Goal: Task Accomplishment & Management: Complete application form

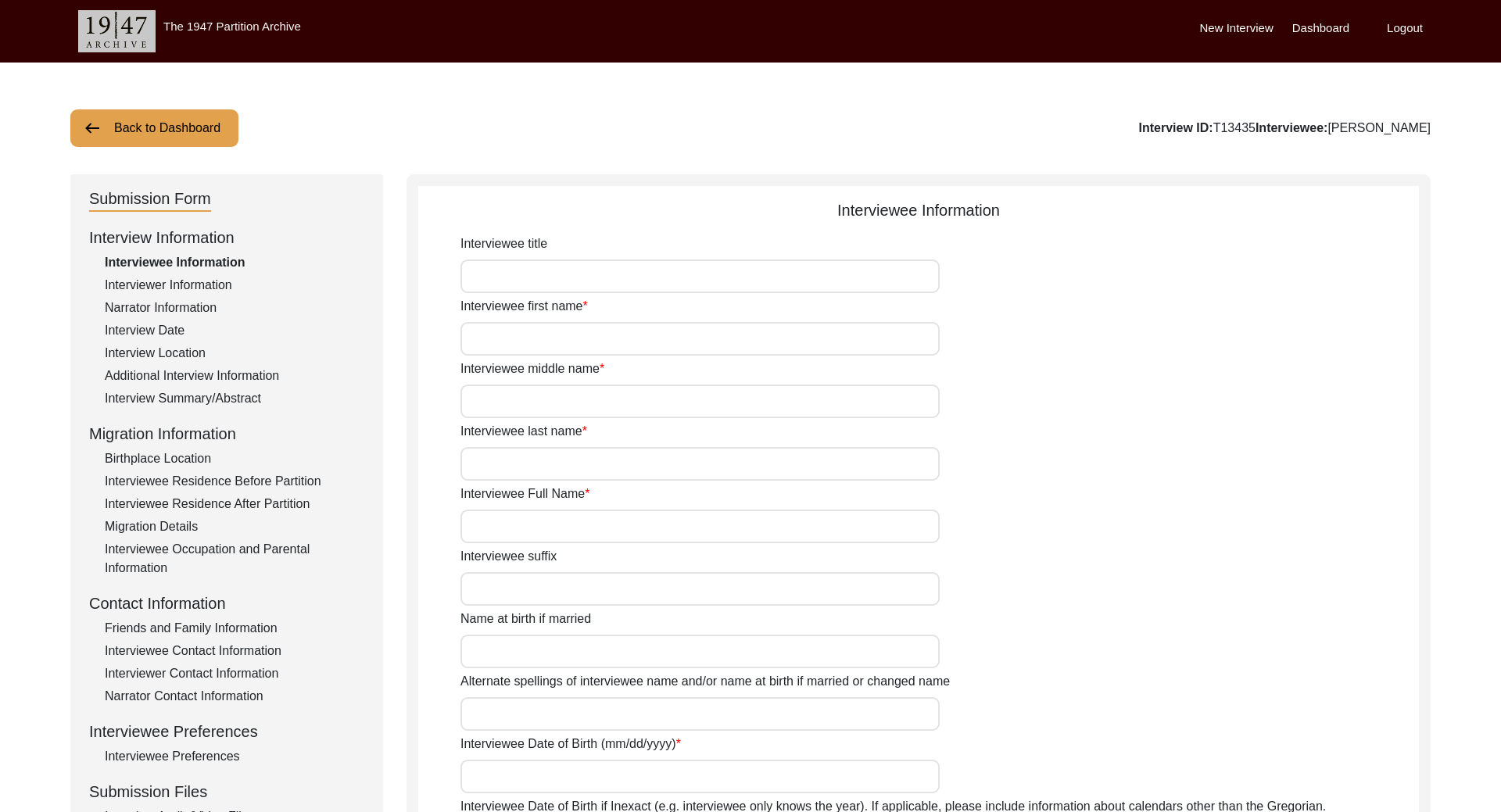
type input "[PERSON_NAME]"
type input "Kaur"
type input "[PERSON_NAME]"
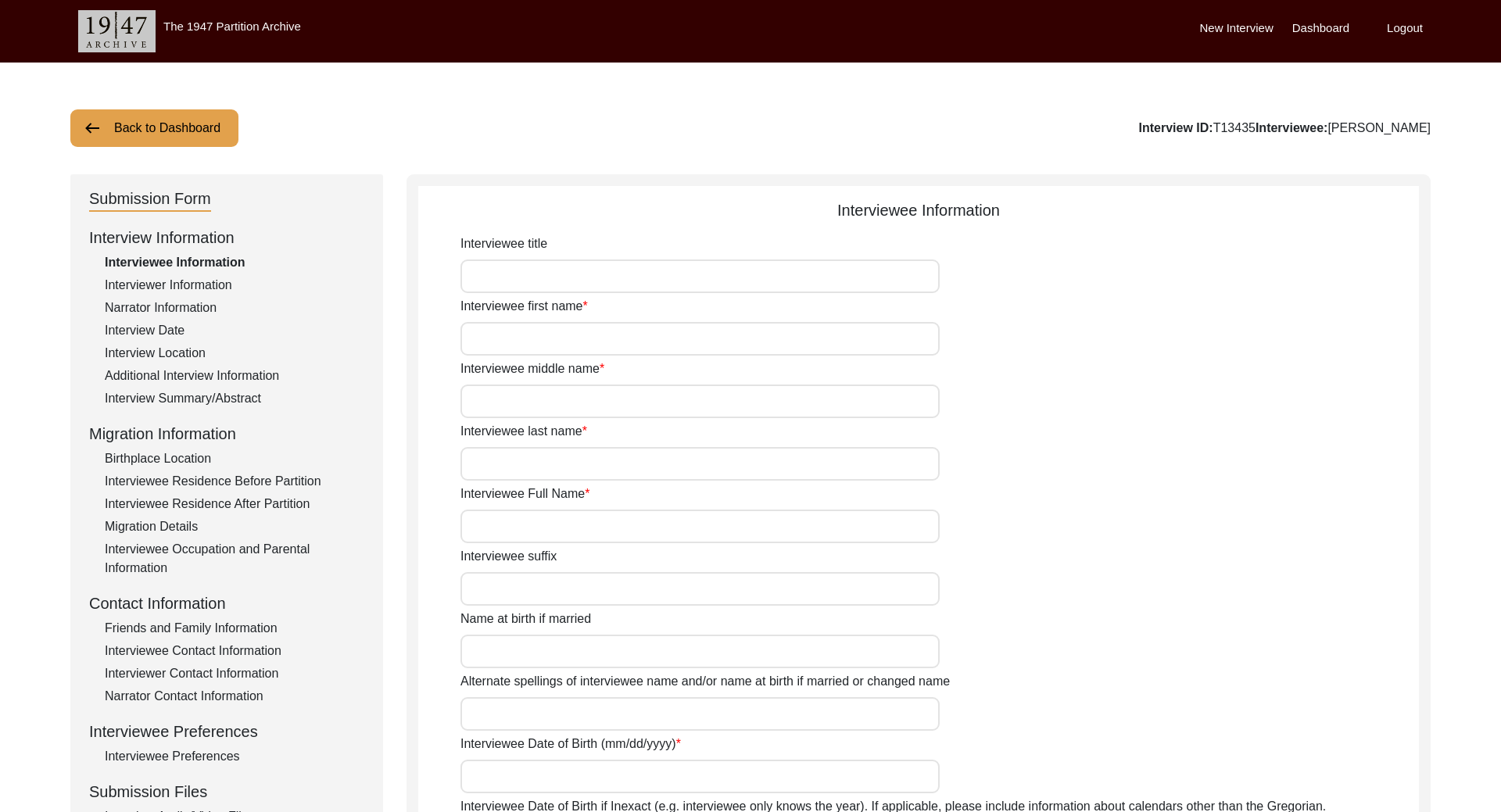
type input "[PERSON_NAME]"
type input "[DATE]"
type input "99"
type input "[DEMOGRAPHIC_DATA]"
type input "Punjabi"
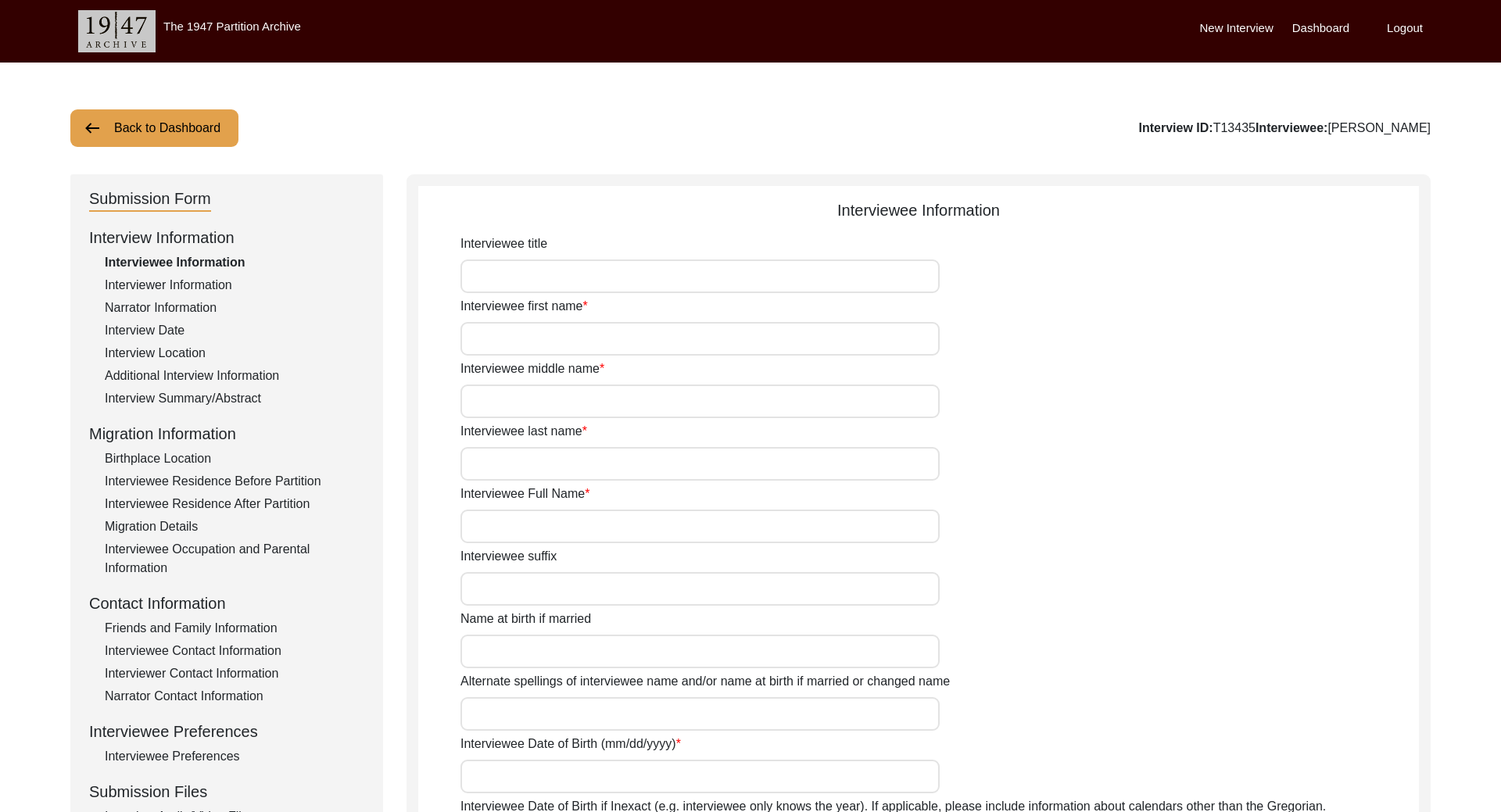
type input "[DEMOGRAPHIC_DATA]"
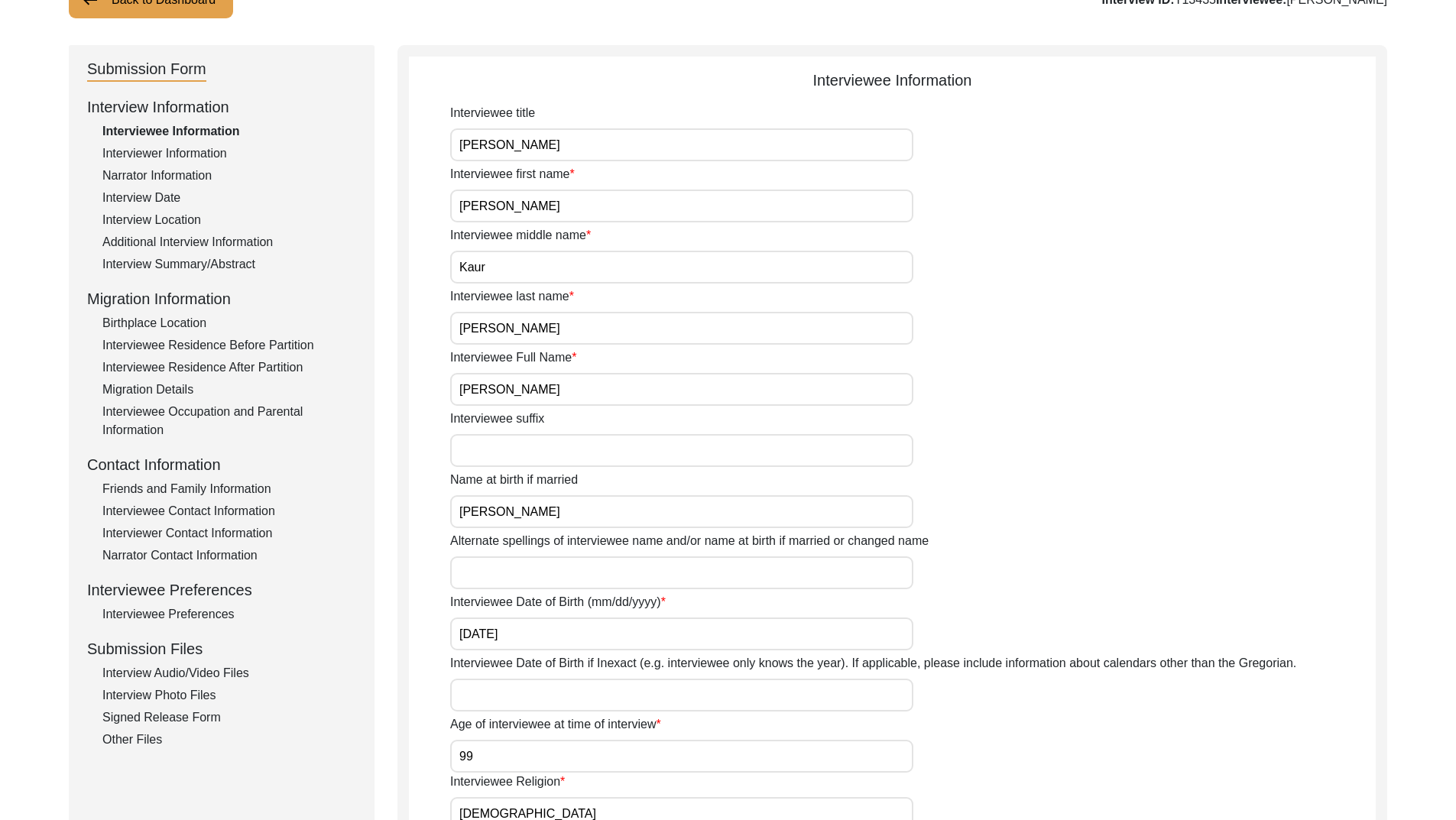
scroll to position [306, 0]
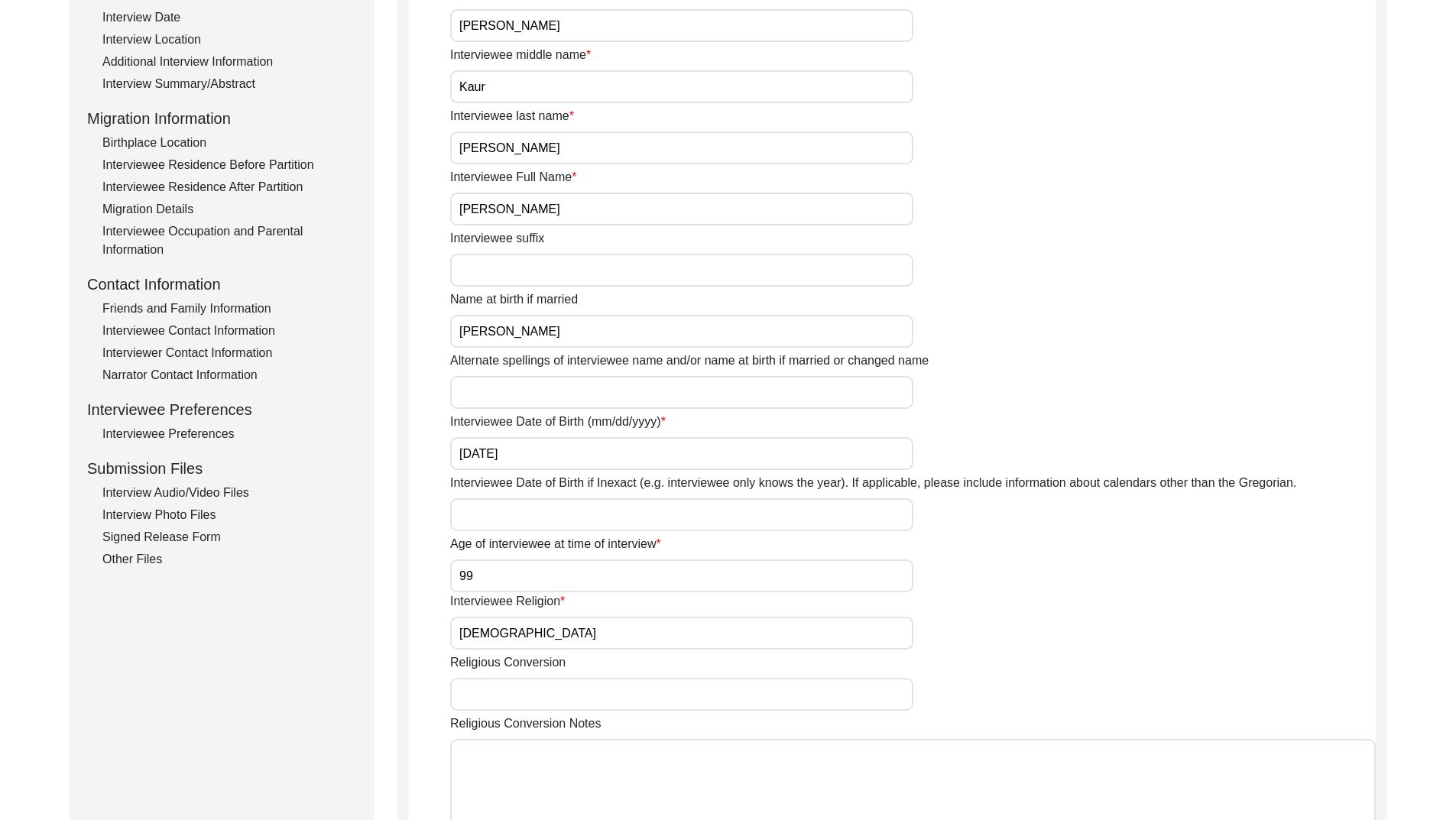
click at [166, 494] on div "Interview Audio/Video Files" at bounding box center [229, 493] width 254 height 18
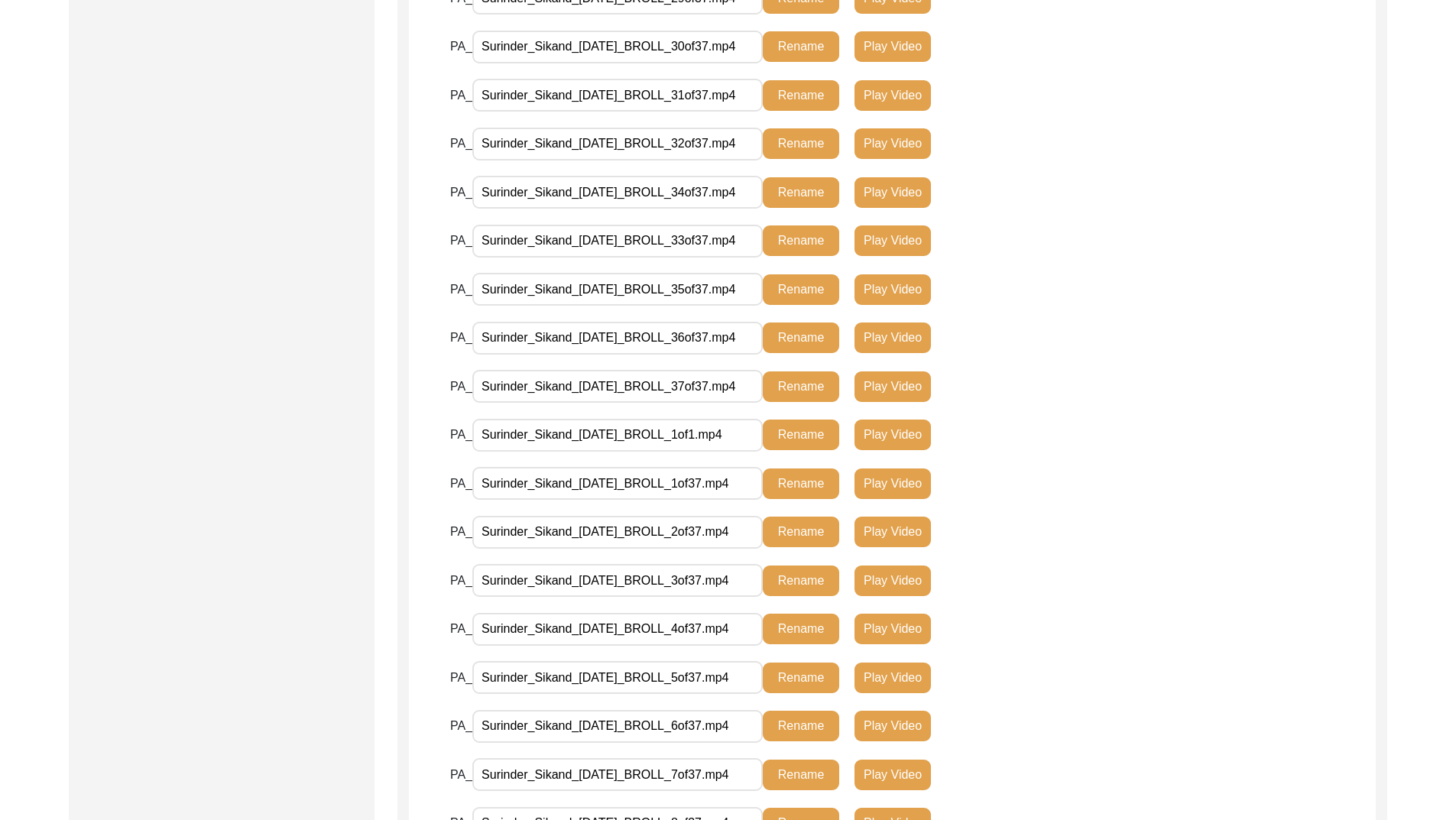
scroll to position [1311, 0]
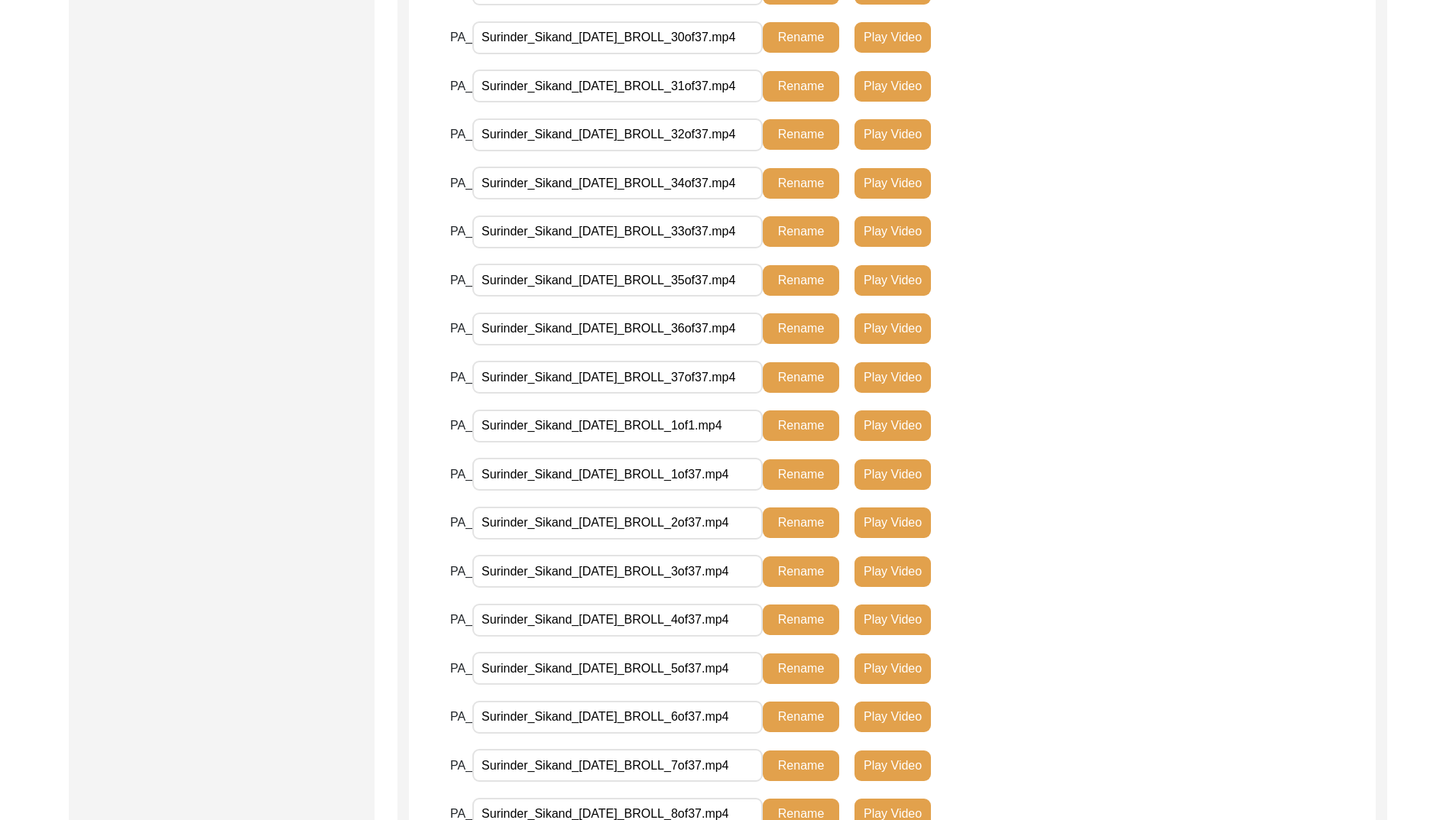
click at [696, 428] on input "Surinder_Sikand_[DATE]_BROLL_1of1.mp4" at bounding box center [618, 426] width 290 height 33
type input "Surinder_Sikand_[DATE]_BROLL_38of38.mp4"
click at [799, 426] on button "Rename" at bounding box center [801, 425] width 76 height 31
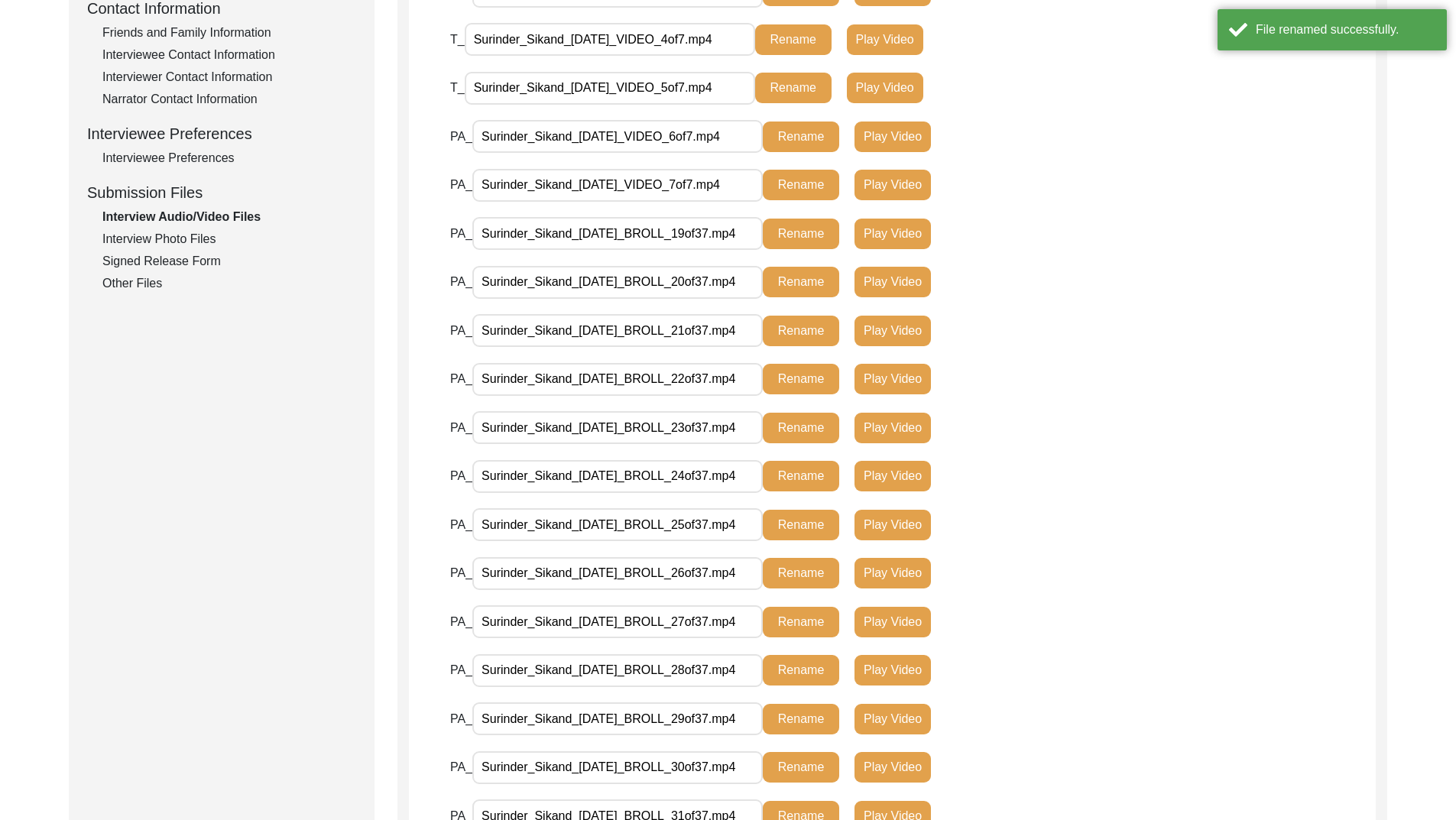
scroll to position [547, 0]
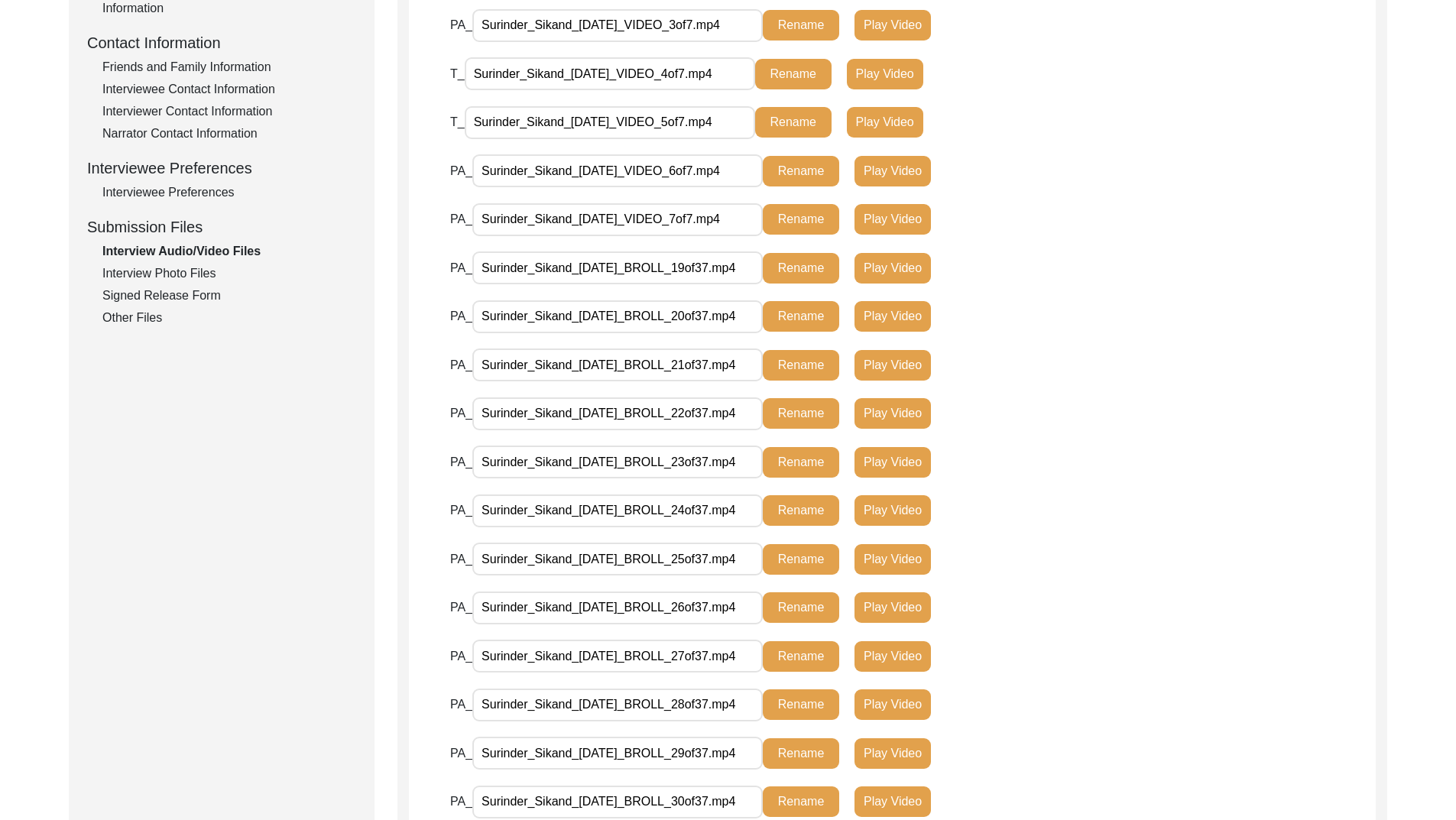
click at [725, 275] on input "Surinder_Sikand_[DATE]_BROLL_19of37.mp4" at bounding box center [618, 268] width 290 height 33
type input "Surinder_Sikand_[DATE]_BROLL_19of38.mp4"
click at [807, 264] on button "Rename" at bounding box center [801, 268] width 76 height 31
click at [726, 316] on input "Surinder_Sikand_[DATE]_BROLL_20of37.mp4" at bounding box center [618, 317] width 290 height 33
type input "Surinder_Sikand_[DATE]_BROLL_20of38.mp4"
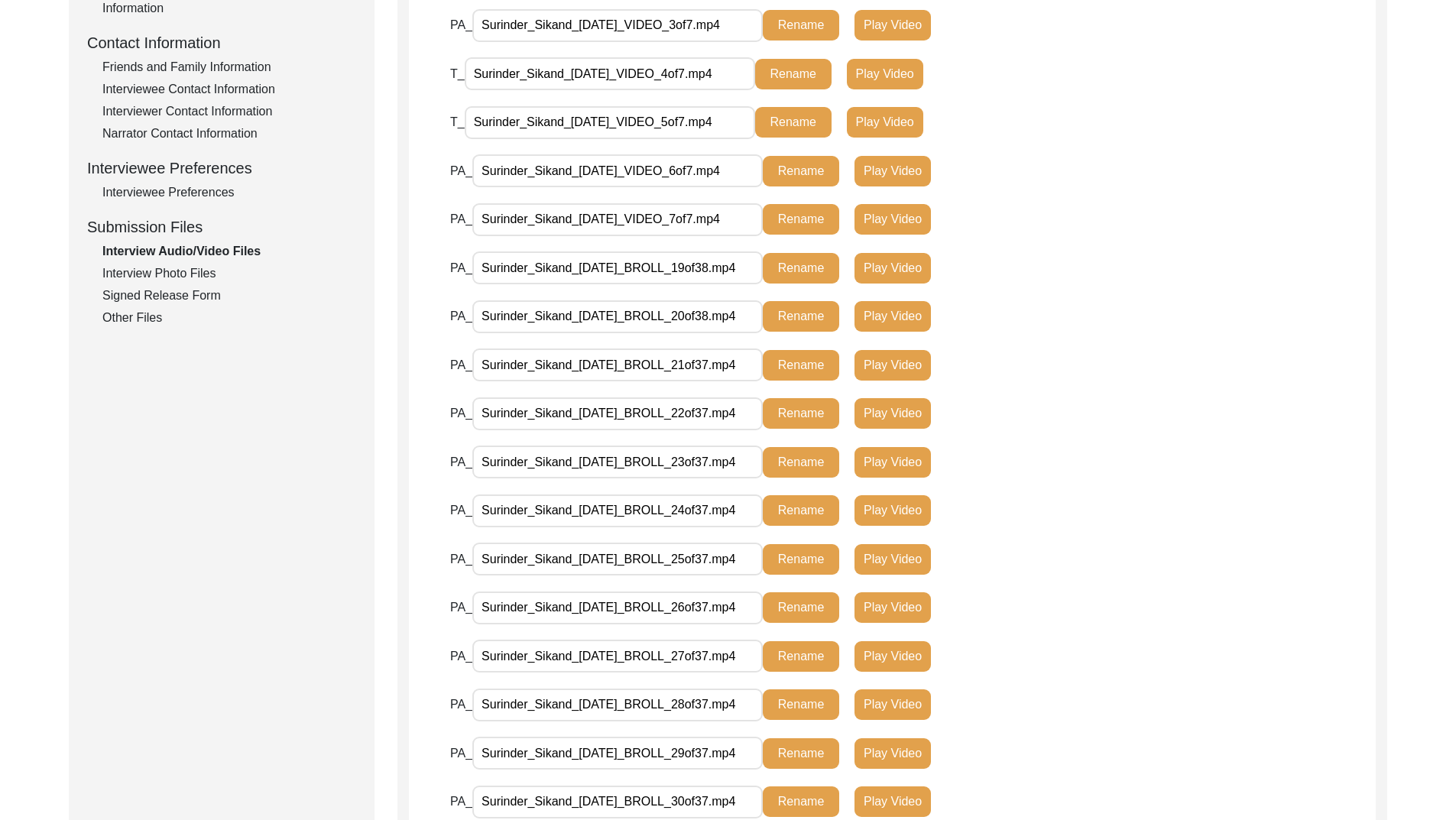
click at [795, 313] on button "Rename" at bounding box center [801, 316] width 76 height 31
click at [726, 368] on input "Surinder_Sikand_[DATE]_BROLL_21of37.mp4" at bounding box center [618, 365] width 290 height 33
type input "Surinder_Sikand_[DATE]_BROLL_21of38.mp4"
click at [794, 370] on button "Rename" at bounding box center [801, 365] width 76 height 31
click at [726, 418] on input "Surinder_Sikand_[DATE]_BROLL_22of37.mp4" at bounding box center [618, 414] width 290 height 33
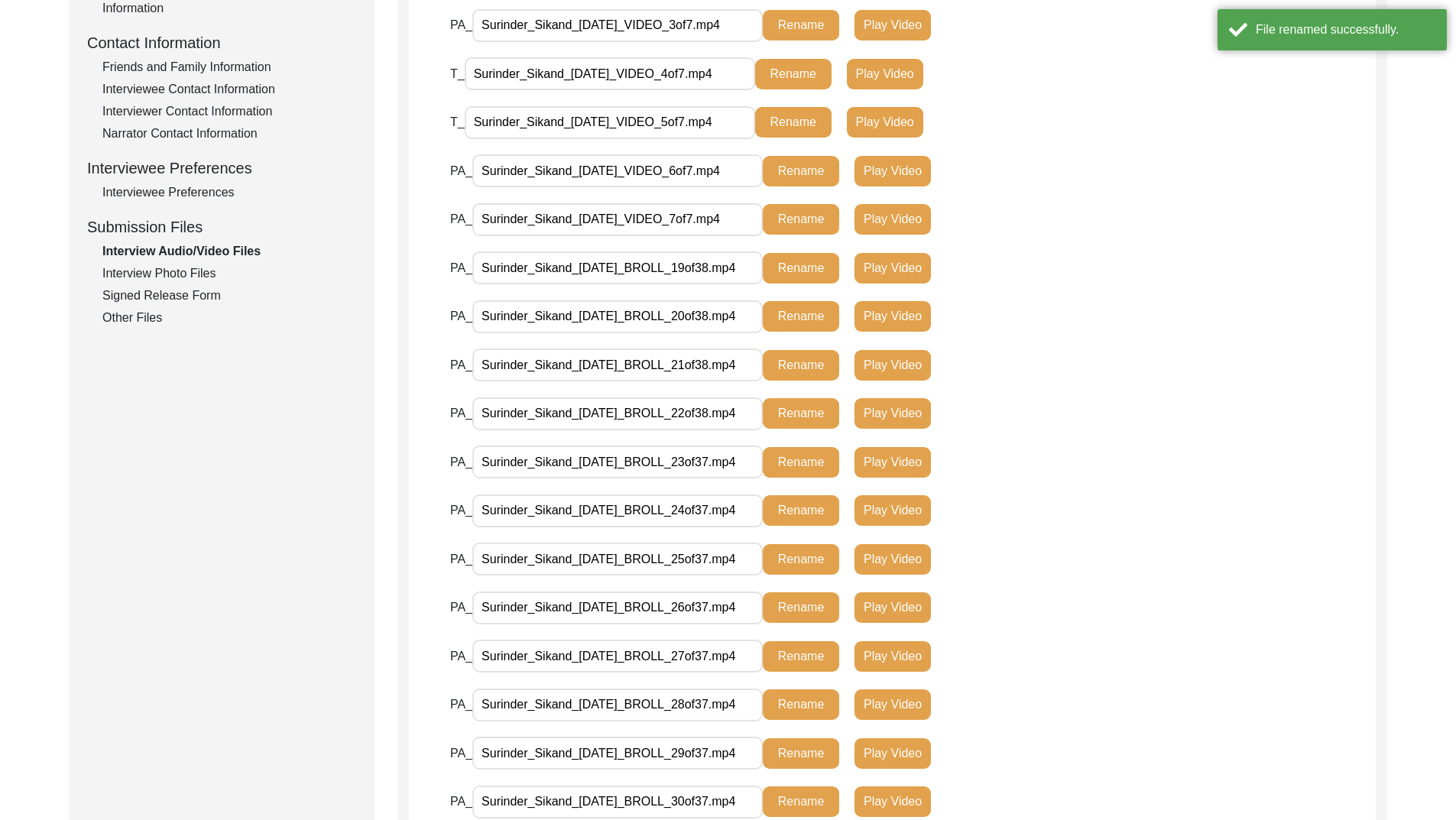
type input "Surinder_Sikand_[DATE]_BROLL_22of38.mp4"
click at [783, 411] on button "Rename" at bounding box center [801, 413] width 76 height 31
click at [723, 465] on input "Surinder_Sikand_[DATE]_BROLL_23of37.mp4" at bounding box center [618, 462] width 290 height 33
type input "Surinder_Sikand_[DATE]_BROLL_23of38.mp4"
click at [806, 461] on button "Rename" at bounding box center [801, 462] width 76 height 31
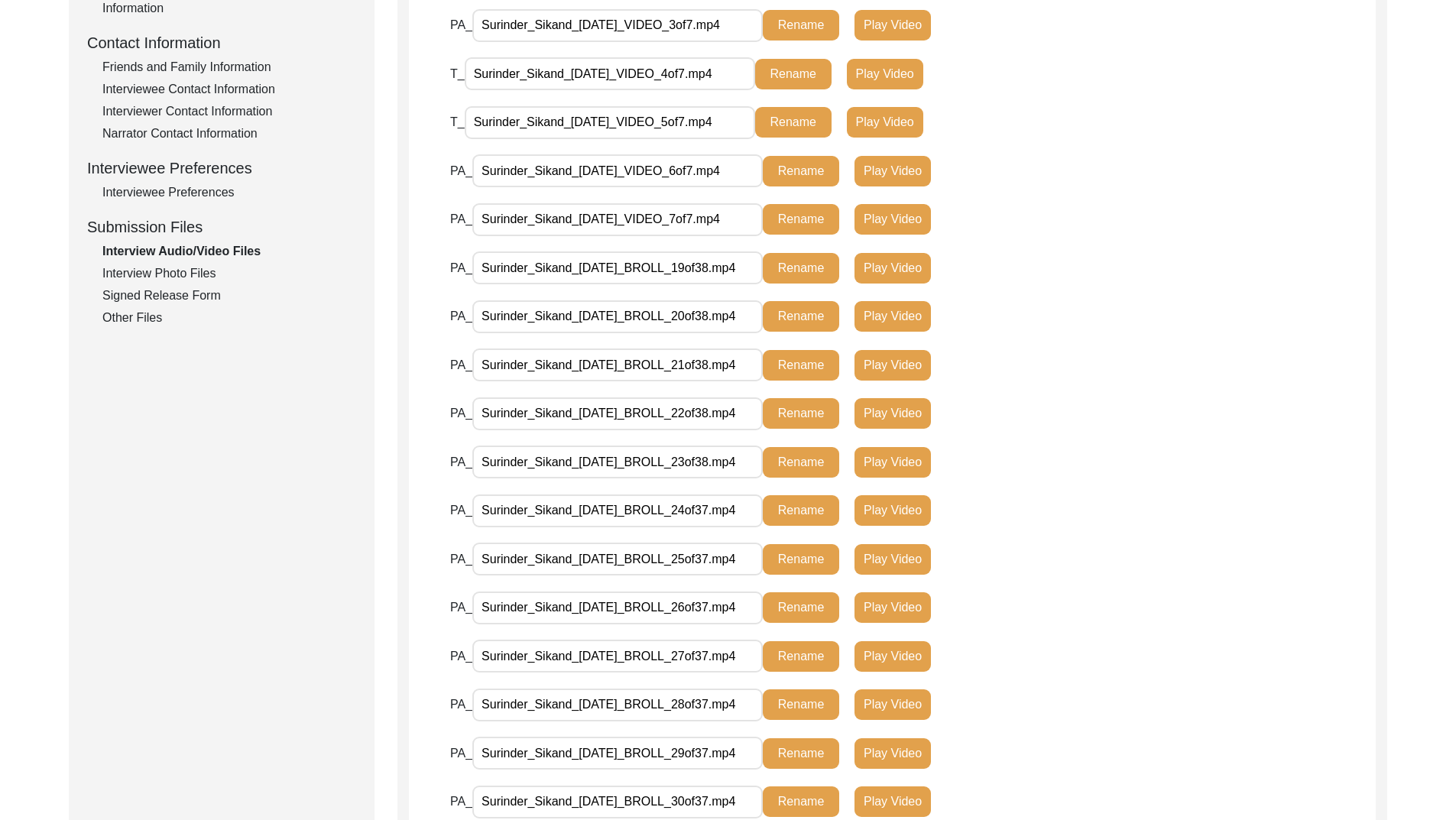
click at [726, 510] on input "Surinder_Sikand_[DATE]_BROLL_24of37.mp4" at bounding box center [618, 511] width 290 height 33
type input "Surinder_Sikand_[DATE]_BROLL_24of38.mp4"
click at [793, 505] on button "Rename" at bounding box center [801, 510] width 76 height 31
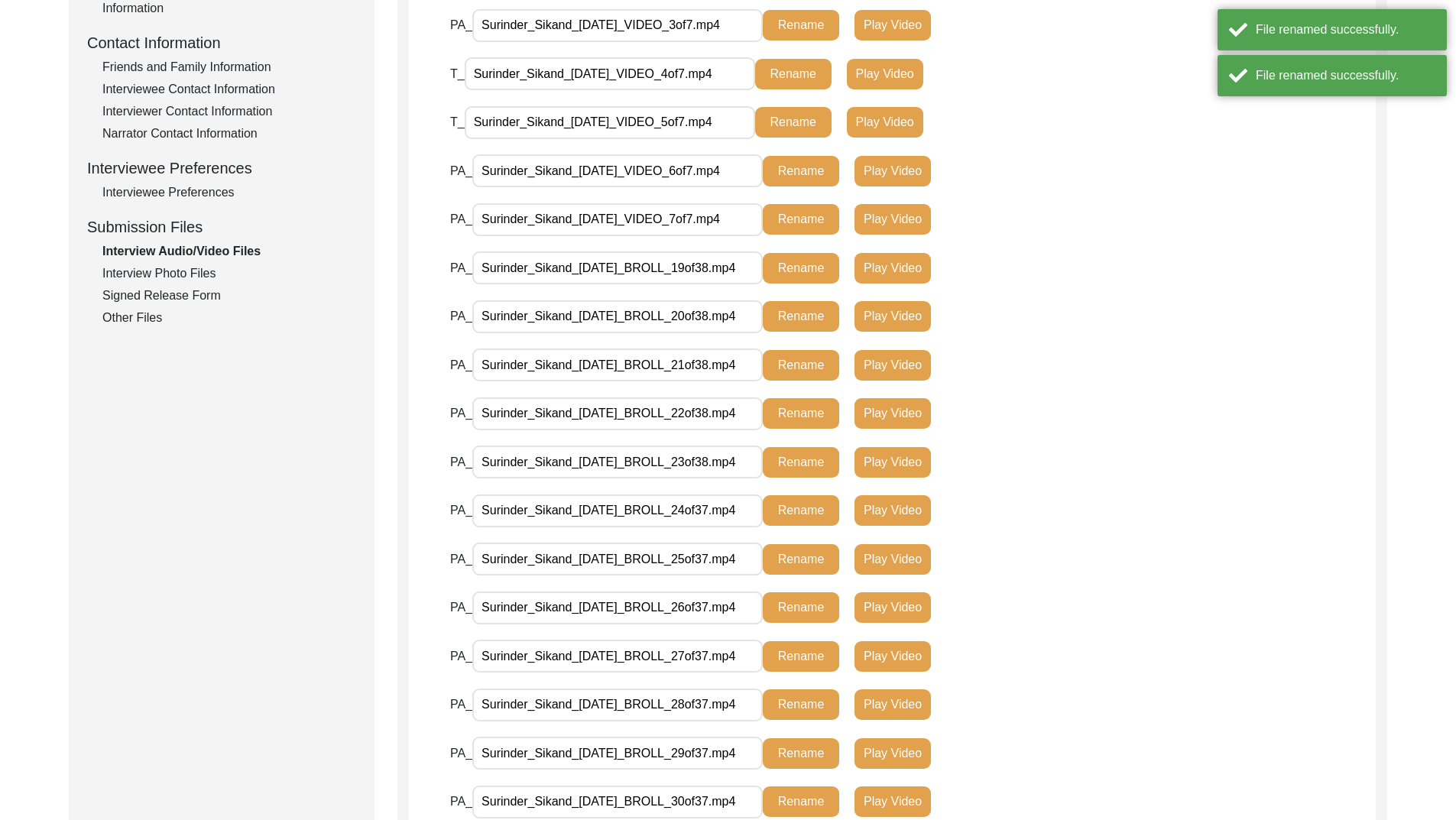
click at [724, 560] on input "Surinder_Sikand_[DATE]_BROLL_25of37.mp4" at bounding box center [618, 559] width 290 height 33
click at [730, 563] on input "Surinder_Sikand_[DATE]_BROLL_25of37.mp4" at bounding box center [618, 559] width 290 height 33
click at [724, 563] on input "Surinder_Sikand_[DATE]_BROLL_25of37.mp4" at bounding box center [618, 559] width 290 height 33
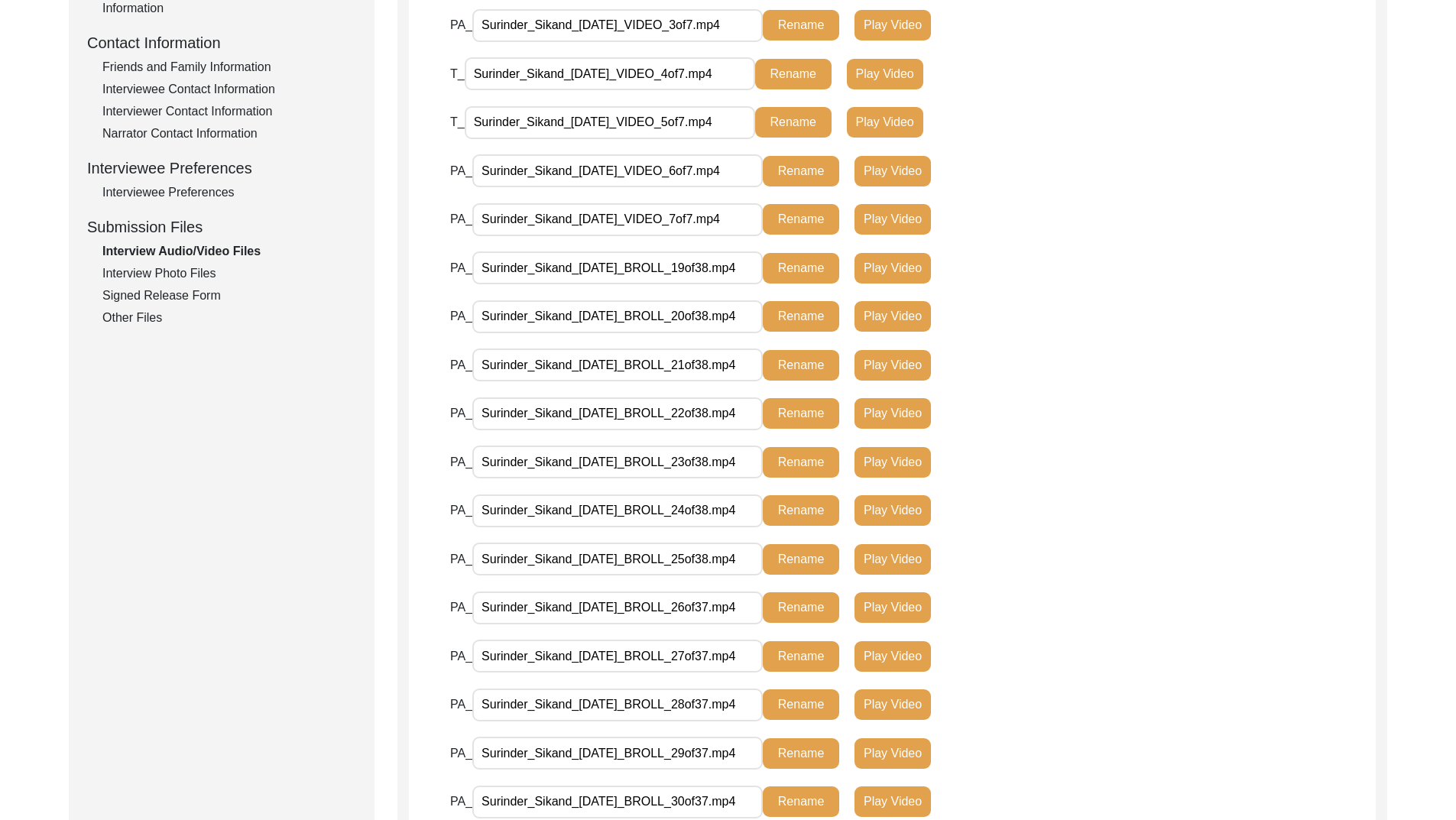
type input "Surinder_Sikand_[DATE]_BROLL_25of38.mp4"
click at [797, 560] on button "Rename" at bounding box center [801, 559] width 76 height 31
click at [727, 614] on input "Surinder_Sikand_[DATE]_BROLL_26of37.mp4" at bounding box center [618, 608] width 290 height 33
type input "Surinder_Sikand_[DATE]_BROLL_26of38.mp4"
click at [782, 603] on button "Rename" at bounding box center [801, 607] width 76 height 31
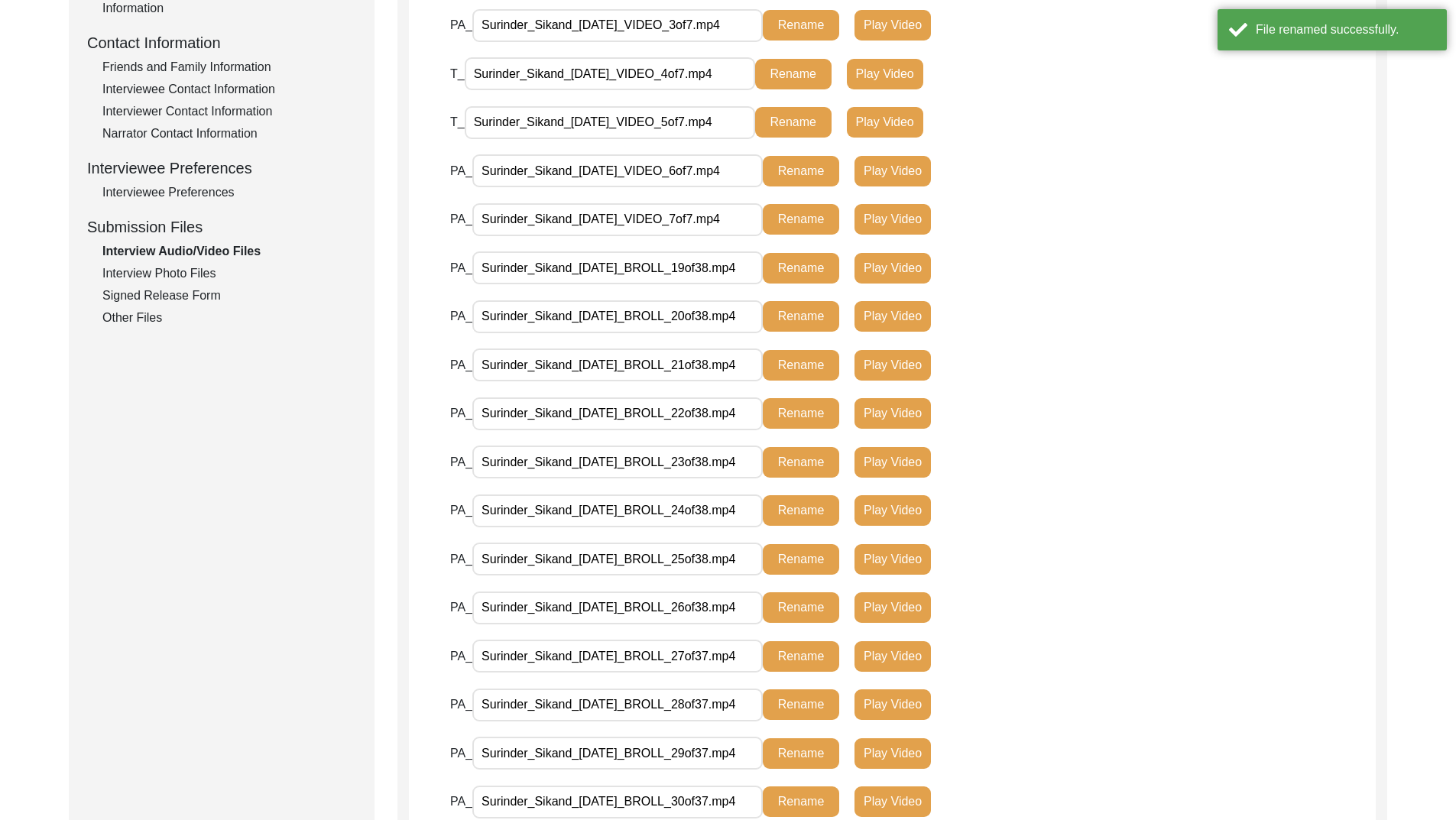
click at [725, 659] on input "Surinder_Sikand_[DATE]_BROLL_27of37.mp4" at bounding box center [618, 656] width 290 height 33
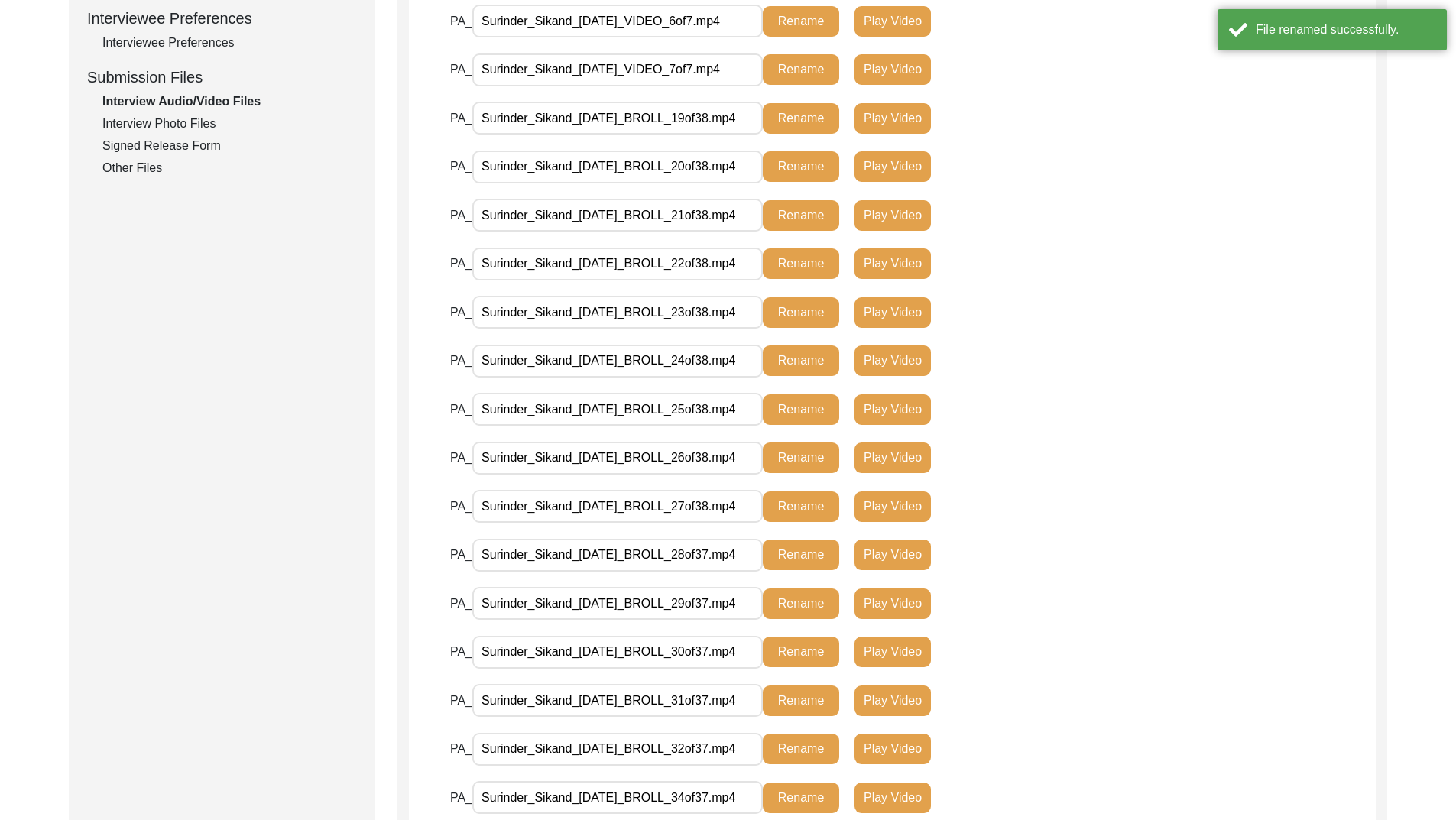
scroll to position [700, 0]
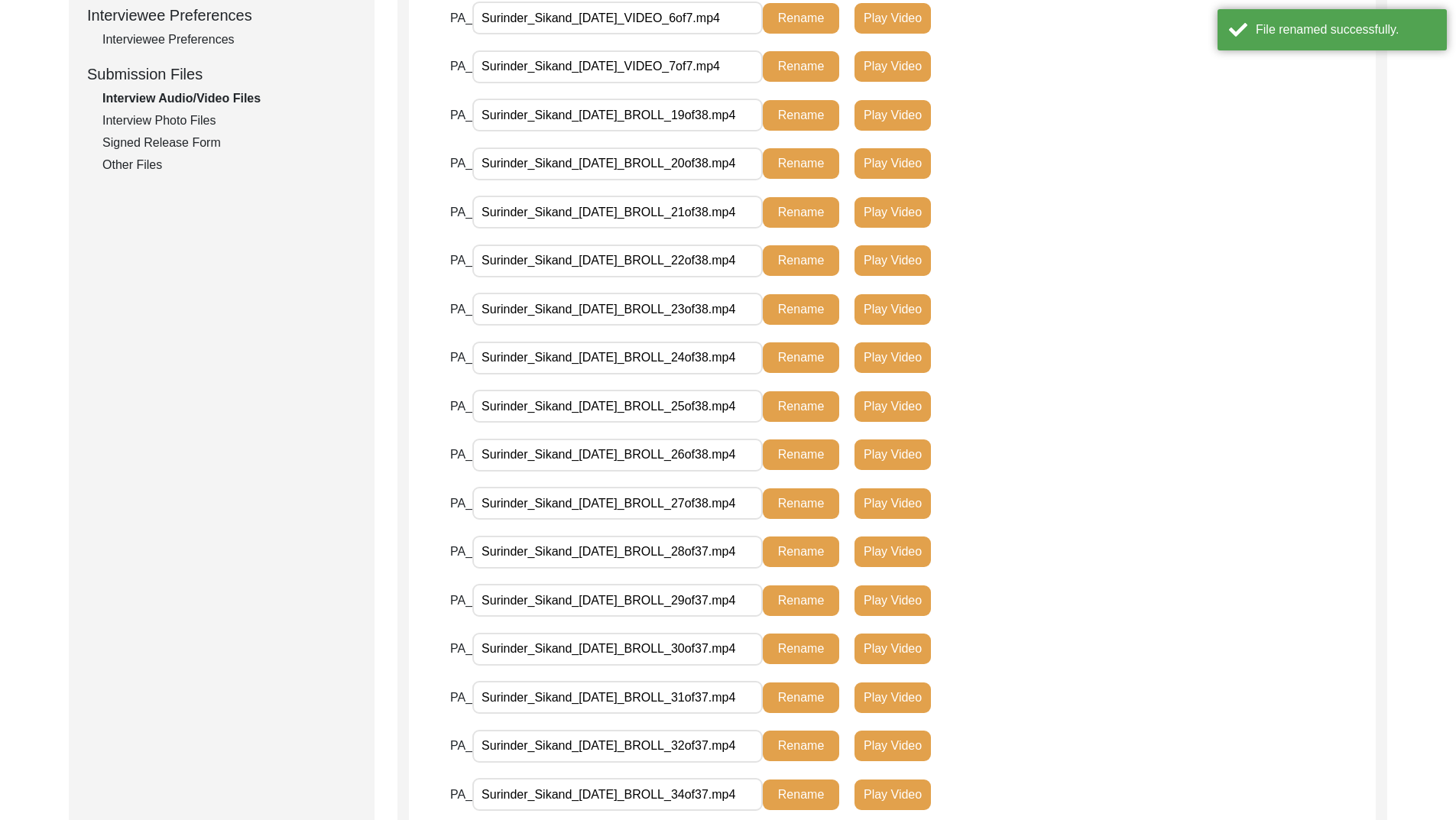
type input "Surinder_Sikand_[DATE]_BROLL_27of38.mp4"
click at [805, 500] on button "Rename" at bounding box center [801, 503] width 76 height 31
click at [729, 552] on input "Surinder_Sikand_[DATE]_BROLL_28of37.mp4" at bounding box center [618, 552] width 290 height 33
type input "Surinder_Sikand_[DATE]_BROLL_28of38.mp4"
click at [794, 552] on button "Rename" at bounding box center [801, 552] width 76 height 31
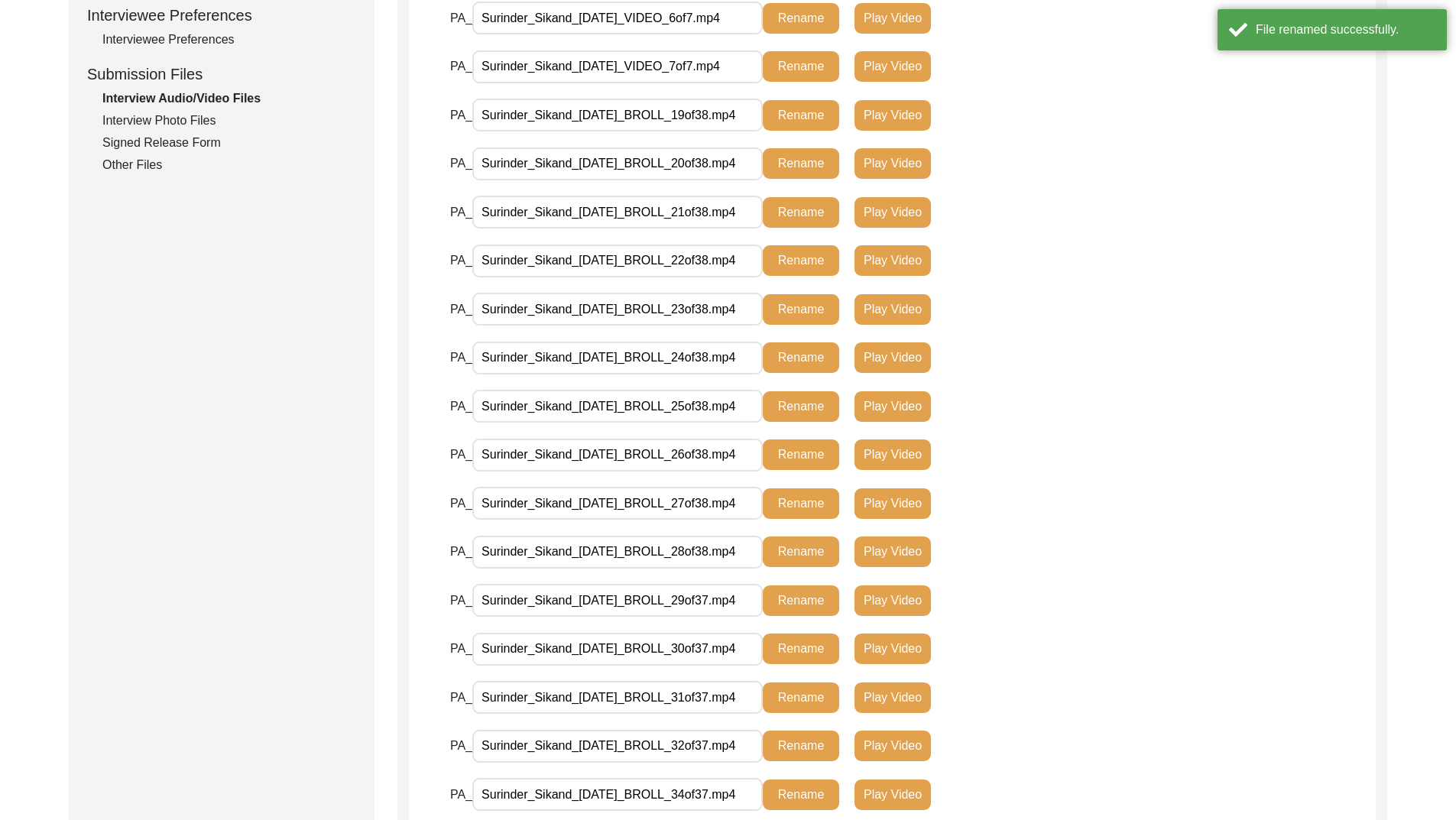
click at [727, 605] on input "Surinder_Sikand_[DATE]_BROLL_29of37.mp4" at bounding box center [618, 600] width 290 height 33
type input "Surinder_Sikand_[DATE]_BROLL_29of38.mp4"
click at [799, 603] on button "Rename" at bounding box center [801, 600] width 76 height 31
click at [726, 653] on input "Surinder_Sikand_[DATE]_BROLL_30of37.mp4" at bounding box center [618, 649] width 290 height 33
type input "Surinder_Sikand_[DATE]_BROLL_30of38.mp4"
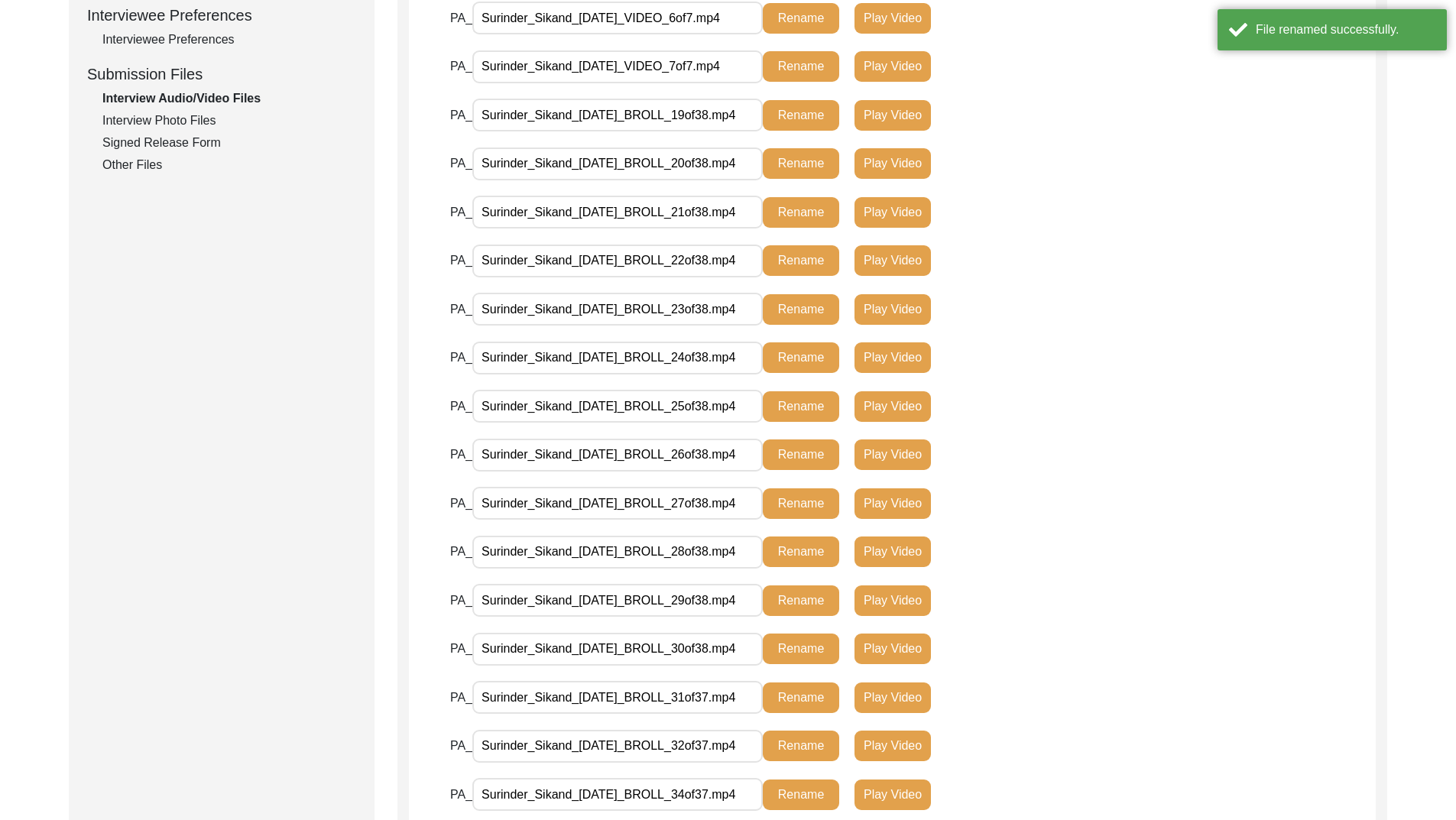
click at [793, 646] on button "Rename" at bounding box center [801, 648] width 76 height 31
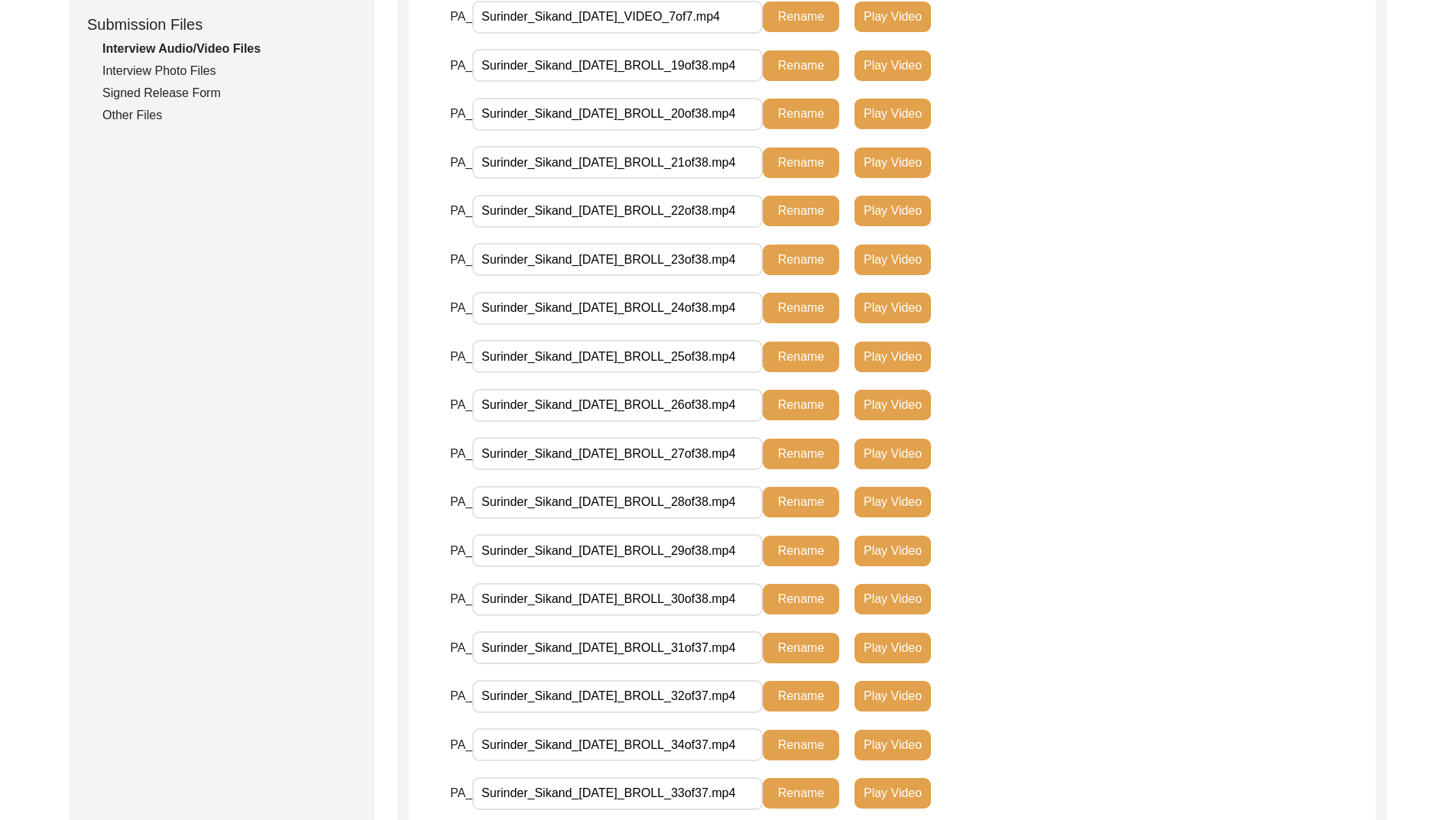
scroll to position [777, 0]
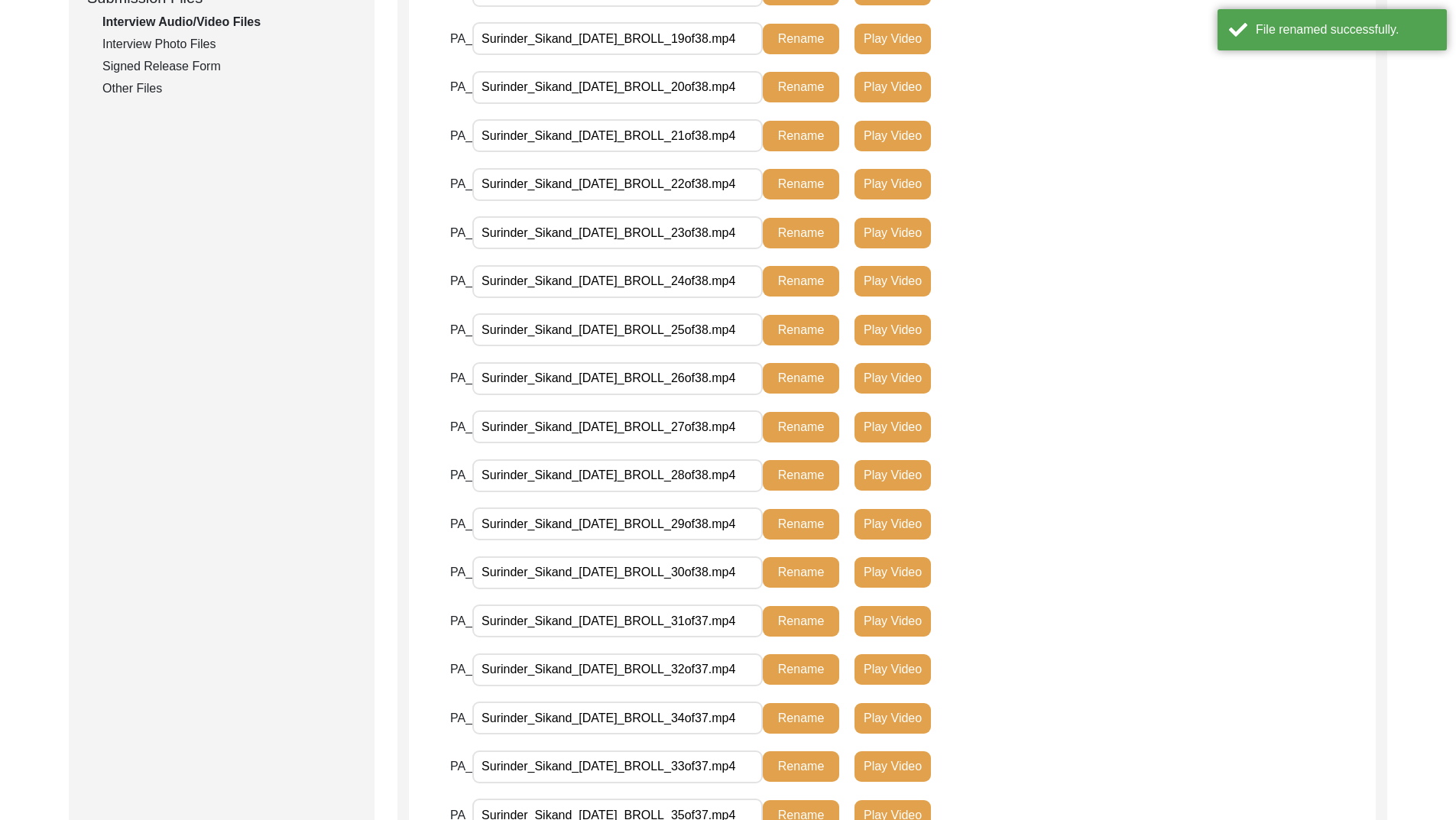
click at [726, 621] on input "Surinder_Sikand_[DATE]_BROLL_31of37.mp4" at bounding box center [618, 621] width 290 height 33
type input "Surinder_Sikand_[DATE]_BROLL_31of38.mp4"
click at [799, 618] on button "Rename" at bounding box center [801, 621] width 76 height 31
click at [726, 669] on input "Surinder_Sikand_[DATE]_BROLL_32of37.mp4" at bounding box center [618, 670] width 290 height 33
click at [724, 667] on input "Surinder_Sikand_[DATE]_BROLL_32of37.mp4" at bounding box center [618, 670] width 290 height 33
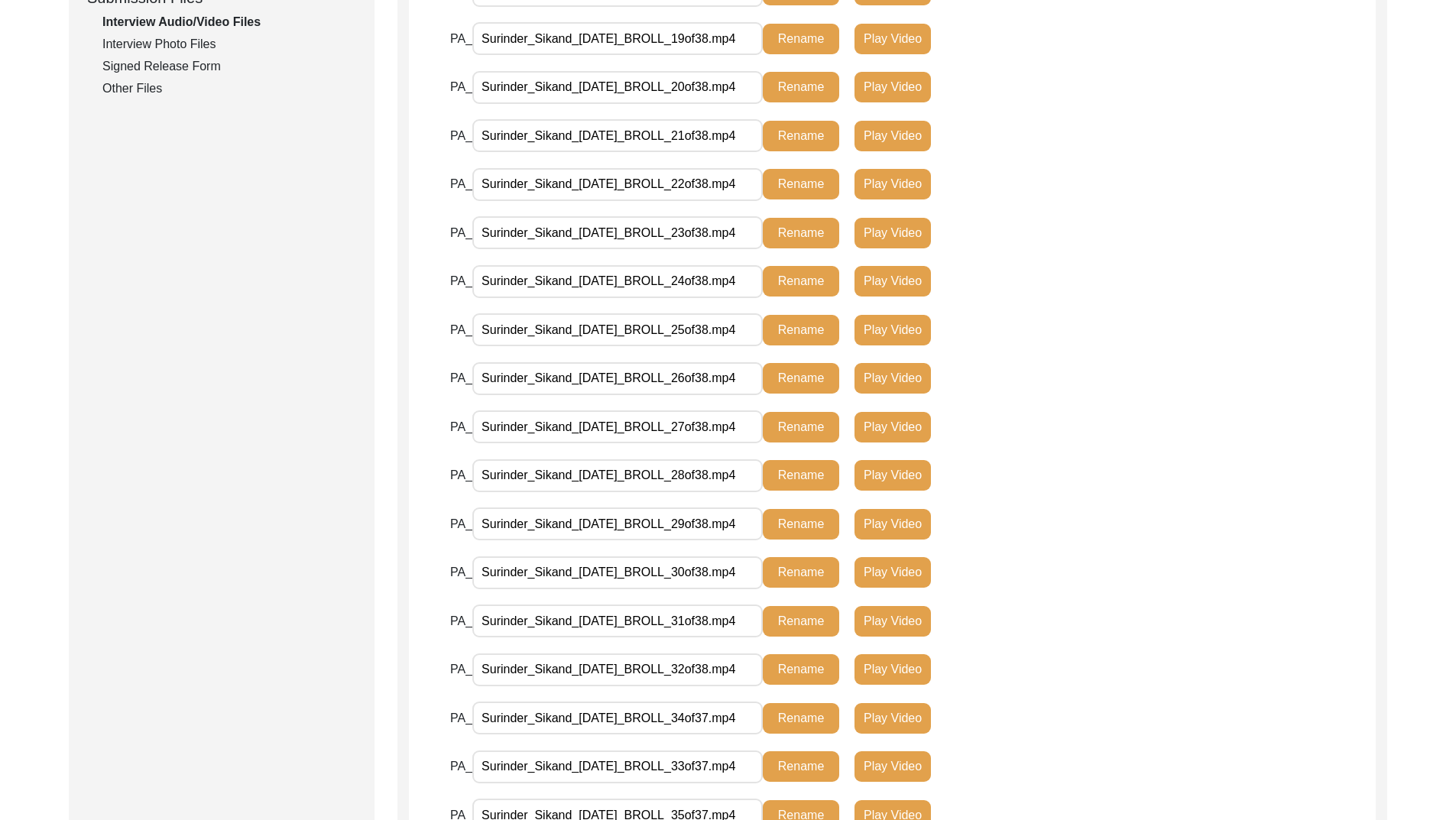
type input "Surinder_Sikand_[DATE]_BROLL_32of38.mp4"
click at [796, 669] on button "Rename" at bounding box center [801, 669] width 76 height 31
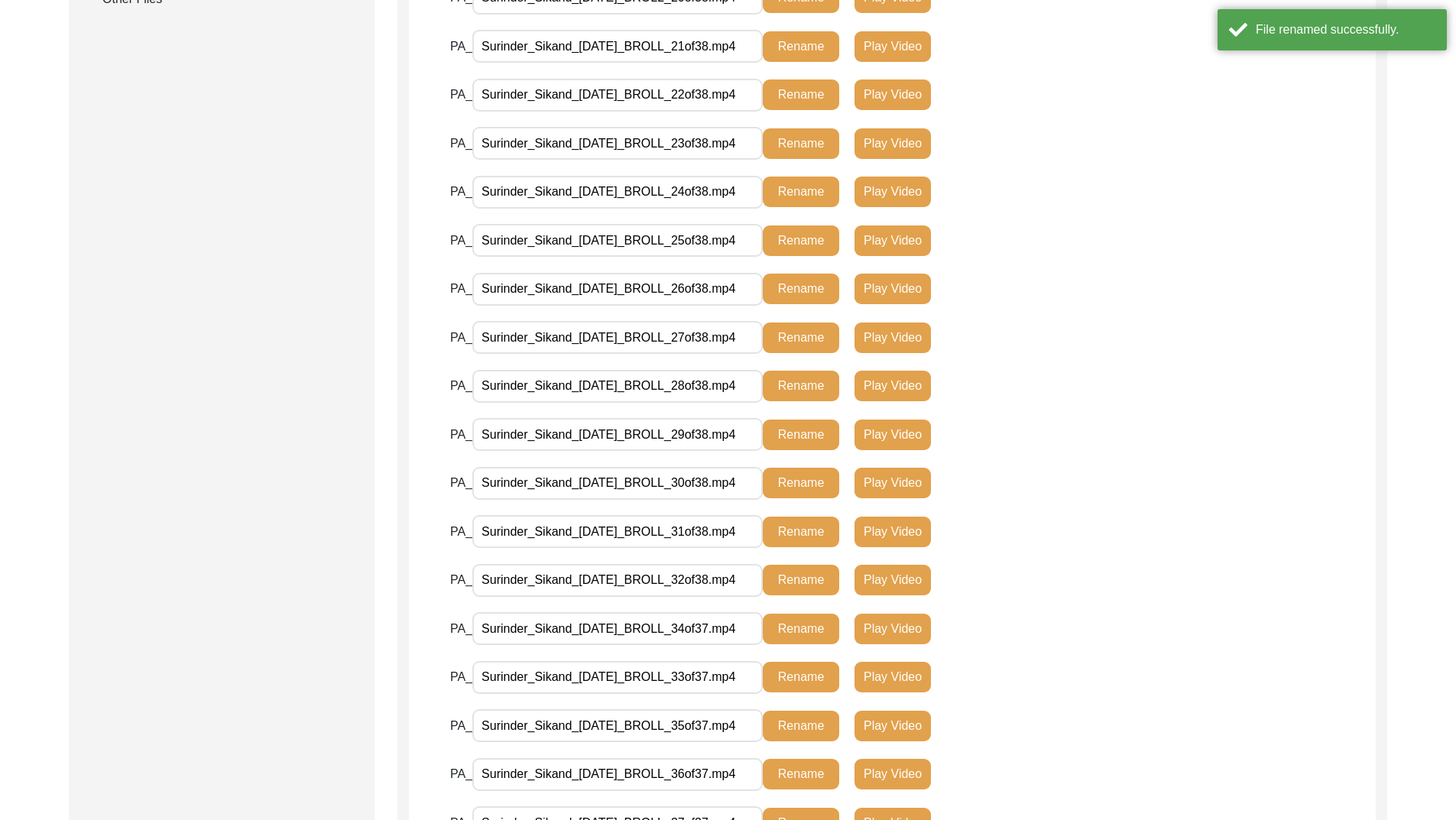
scroll to position [929, 0]
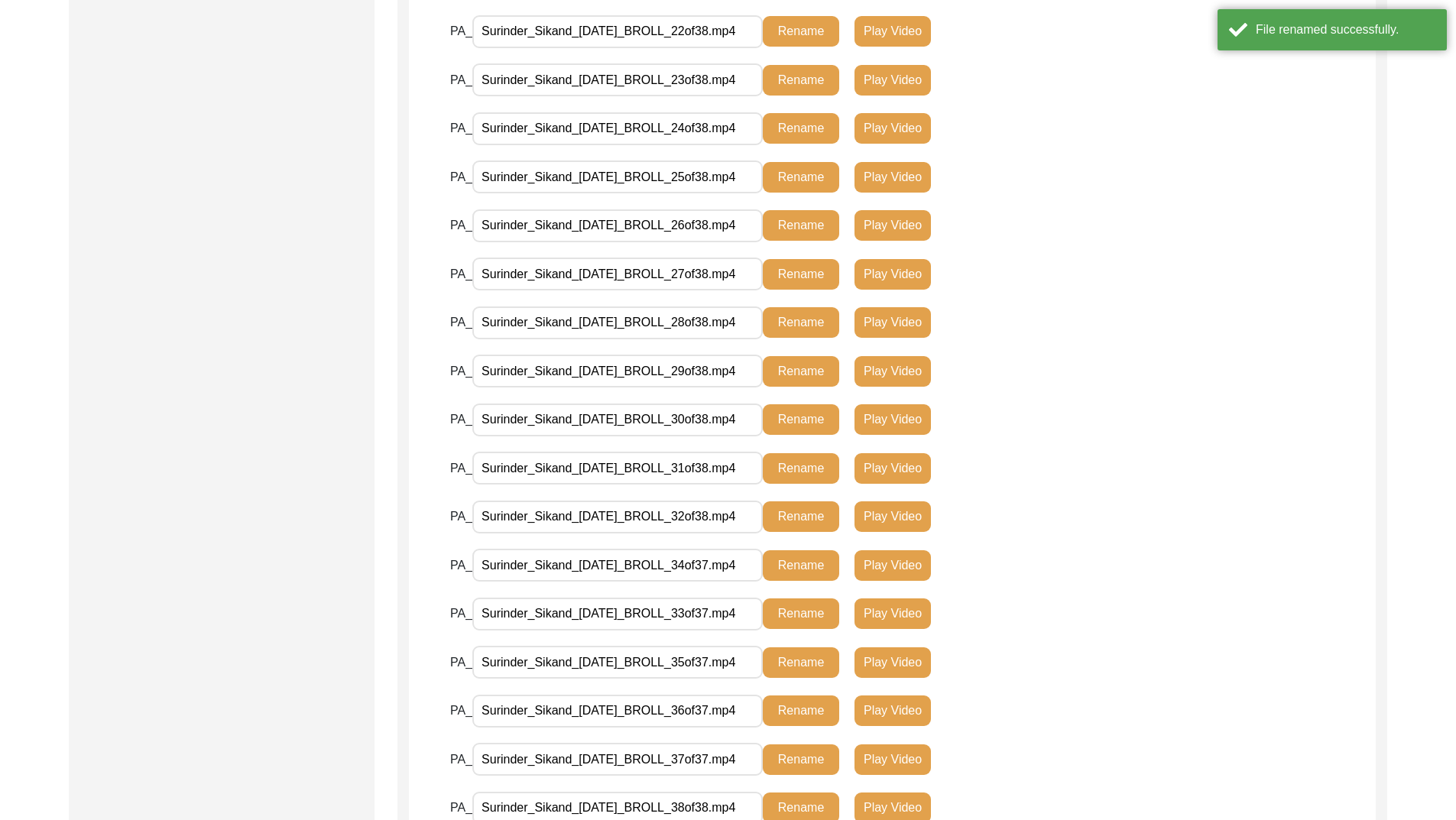
click at [728, 569] on input "Surinder_Sikand_[DATE]_BROLL_34of37.mp4" at bounding box center [618, 565] width 290 height 33
type input "Surinder_Sikand_[DATE]_BROLL_34of38.mp4"
click at [806, 565] on button "Rename" at bounding box center [801, 565] width 76 height 31
click at [726, 614] on input "Surinder_Sikand_[DATE]_BROLL_33of37.mp4" at bounding box center [618, 614] width 290 height 33
click at [721, 615] on input "Surinder_Sikand_[DATE]_BROLL_33of37.mp4" at bounding box center [618, 614] width 290 height 33
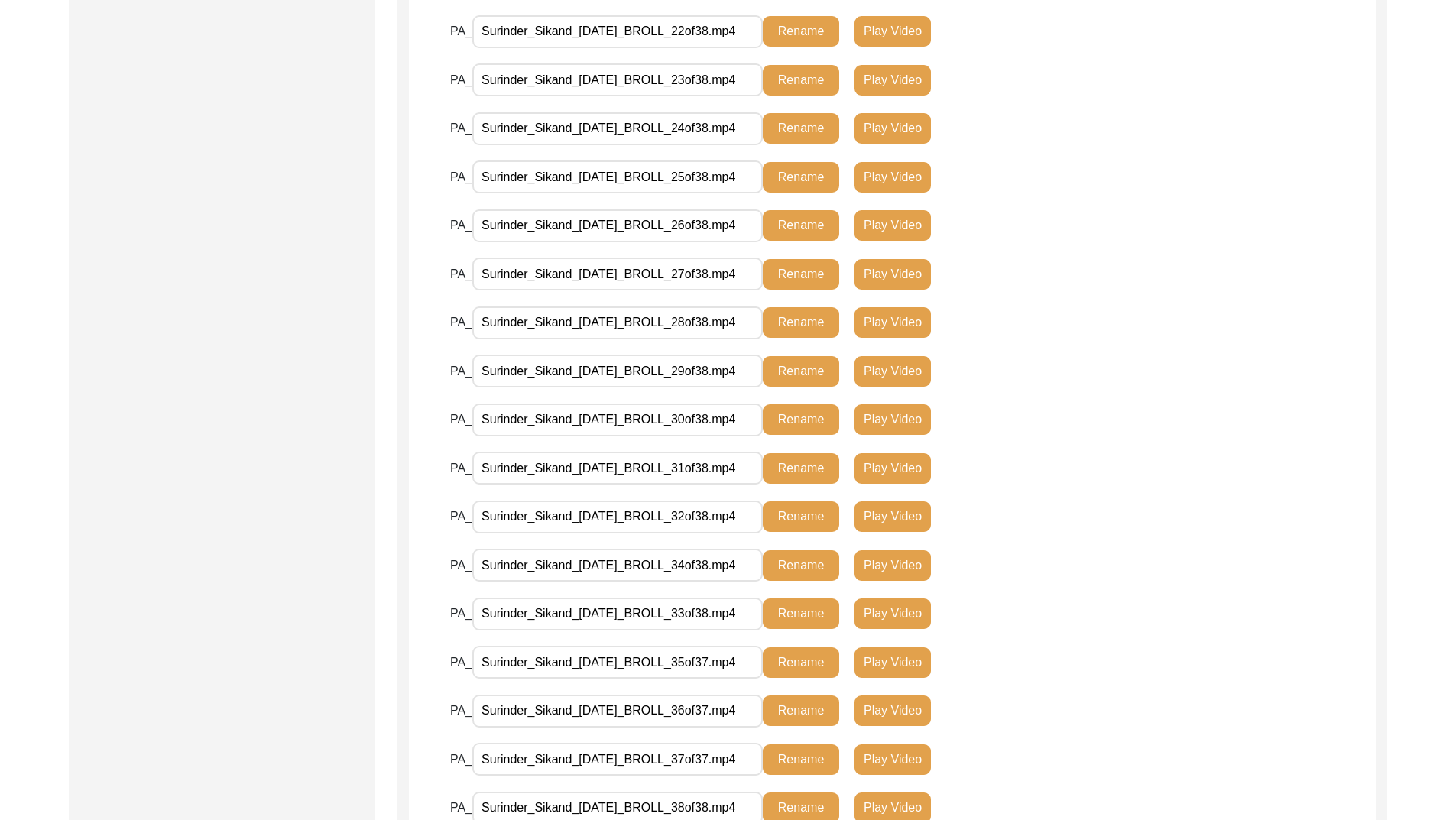
type input "Surinder_Sikand_[DATE]_BROLL_33of38.mp4"
click at [804, 616] on button "Rename" at bounding box center [801, 614] width 76 height 31
click at [725, 664] on input "Surinder_Sikand_[DATE]_BROLL_35of37.mp4" at bounding box center [618, 662] width 290 height 33
type input "Surinder_Sikand_[DATE]_BROLL_35of38.mp4"
click at [789, 657] on button "Rename" at bounding box center [801, 662] width 76 height 31
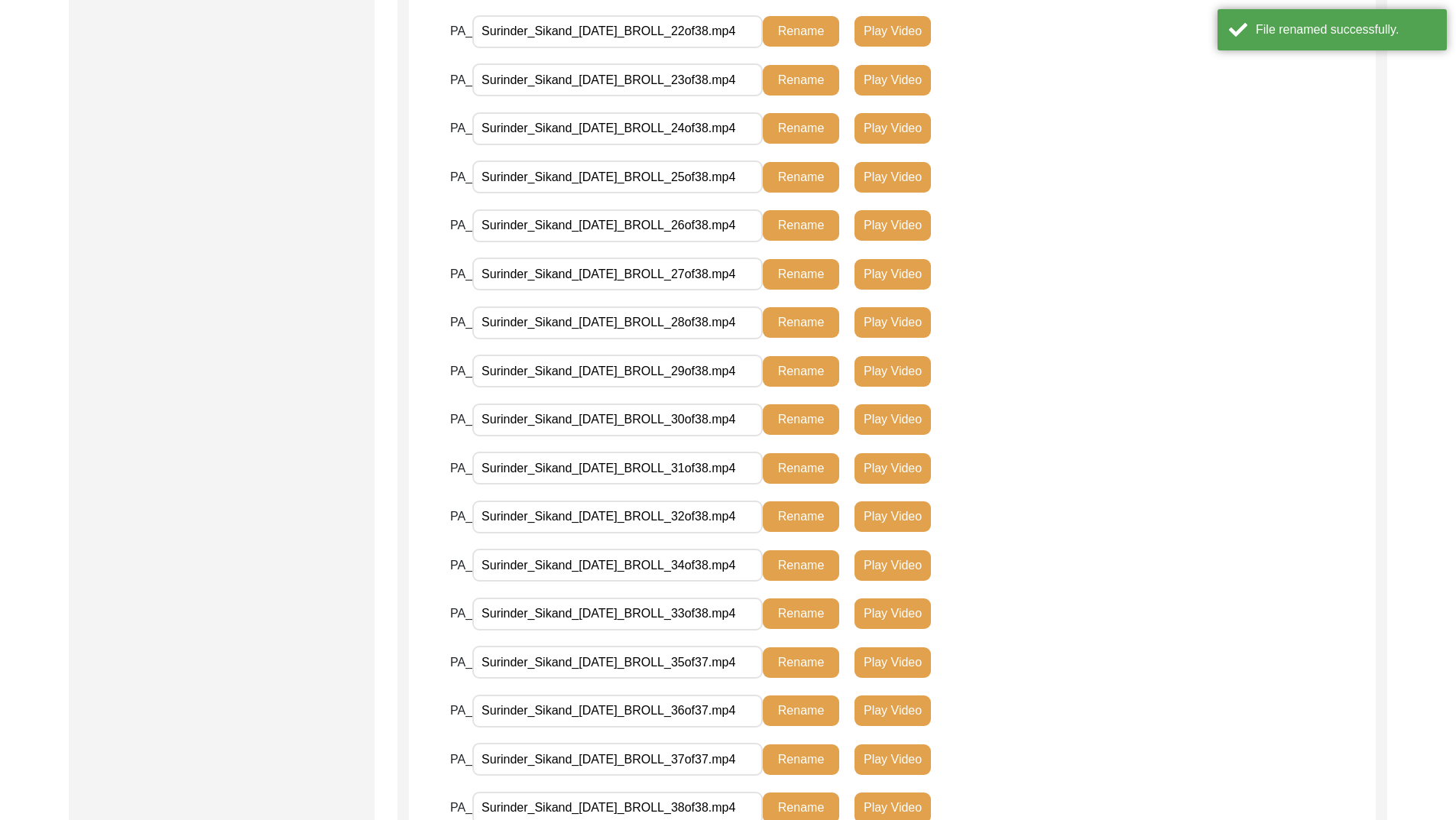
click at [726, 659] on input "Surinder_Sikand_[DATE]_BROLL_35of37.mp4" at bounding box center [618, 662] width 290 height 33
type input "Surinder_Sikand_[DATE]_BROLL_35of38.mp4"
click at [797, 658] on button "Rename" at bounding box center [801, 662] width 76 height 31
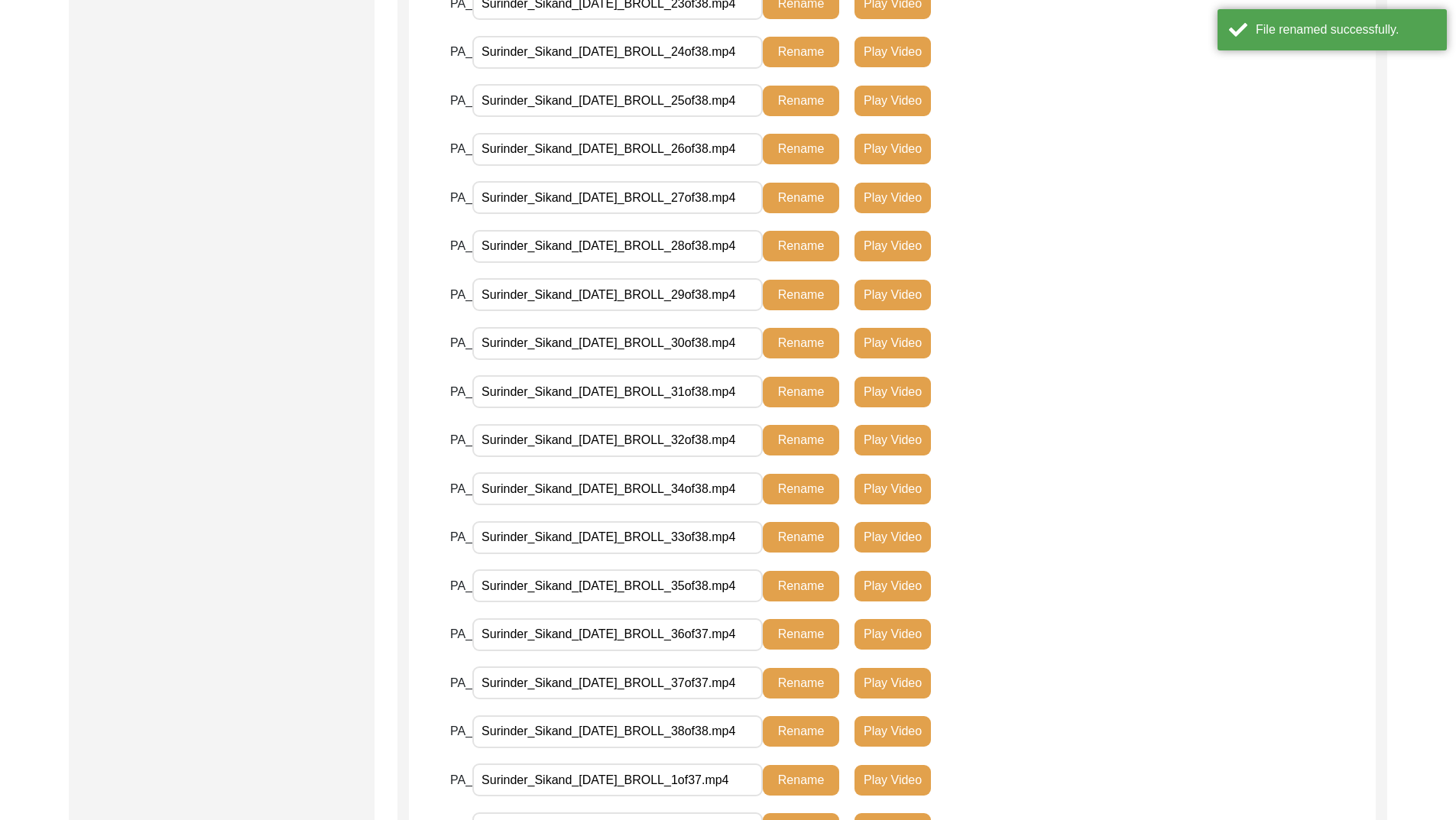
click at [722, 636] on input "Surinder_Sikand_[DATE]_BROLL_36of37.mp4" at bounding box center [618, 635] width 290 height 33
type input "Surinder_Sikand_[DATE]_BROLL_36of38.mp4"
click at [797, 634] on button "Rename" at bounding box center [801, 634] width 76 height 31
click at [731, 686] on input "Surinder_Sikand_[DATE]_BROLL_37of37.mp4" at bounding box center [618, 683] width 290 height 33
type input "Surinder_Sikand_[DATE]_BROLL_37of38.mp4"
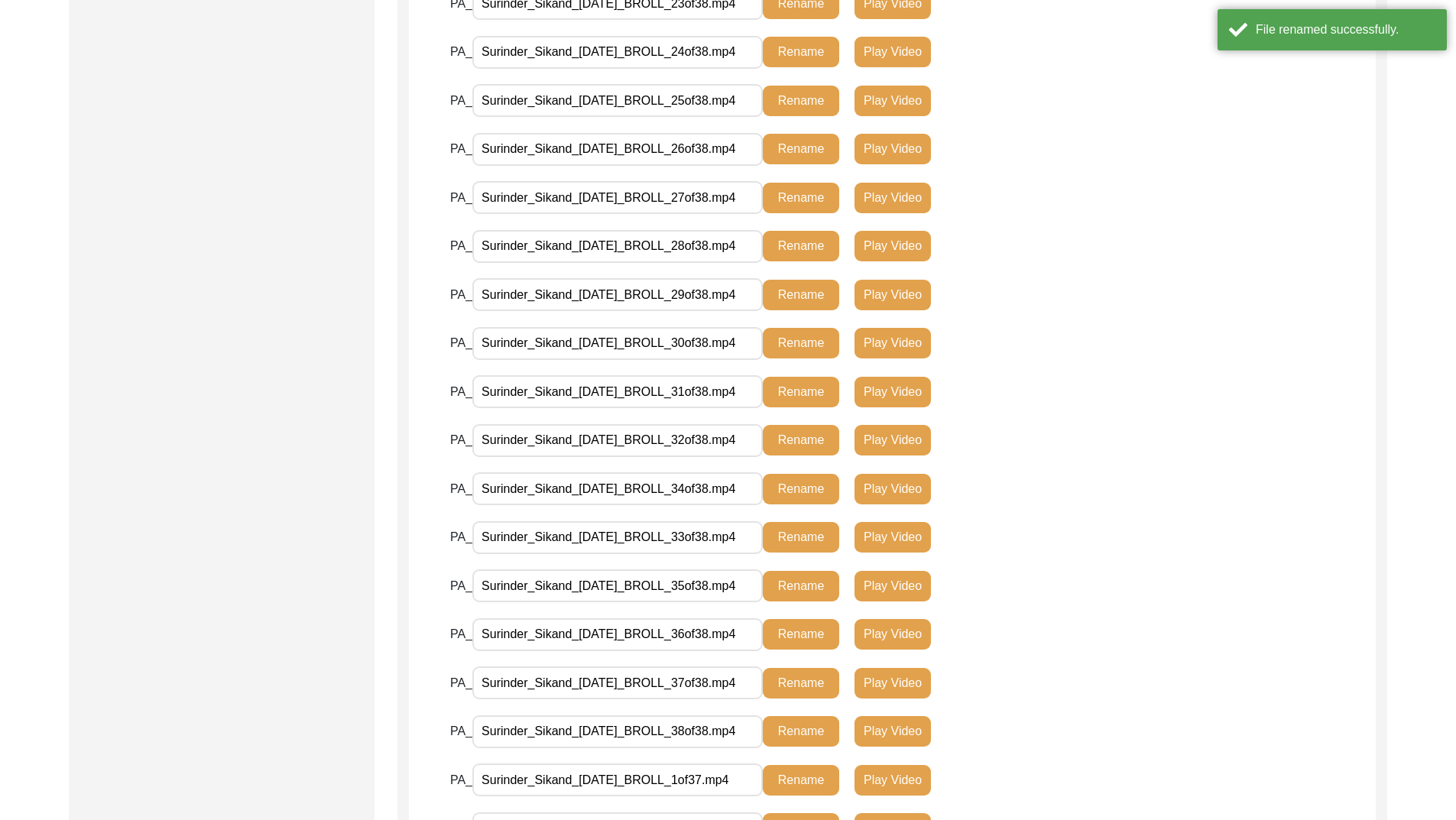
click at [789, 678] on button "Rename" at bounding box center [801, 683] width 76 height 31
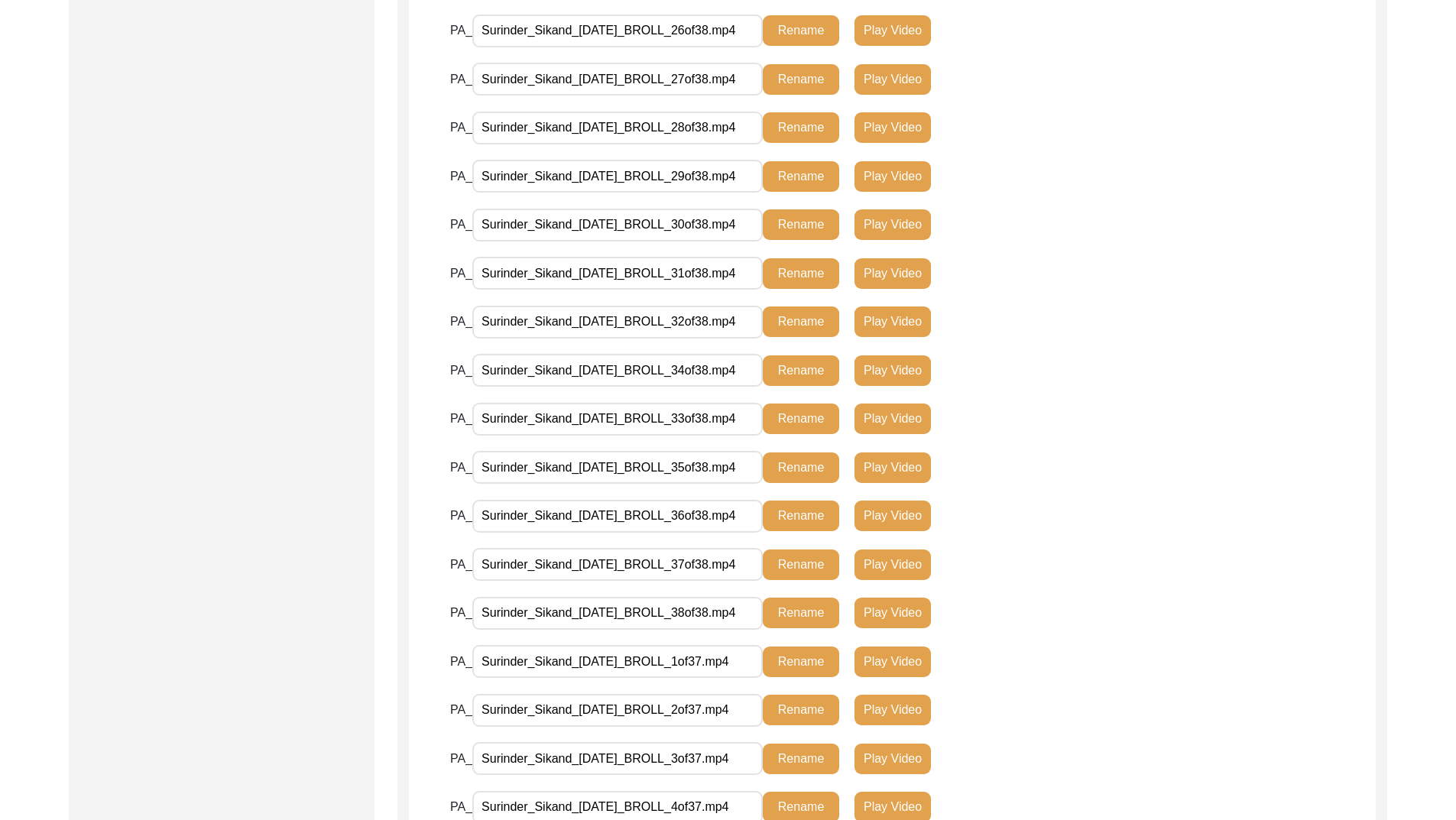
scroll to position [1159, 0]
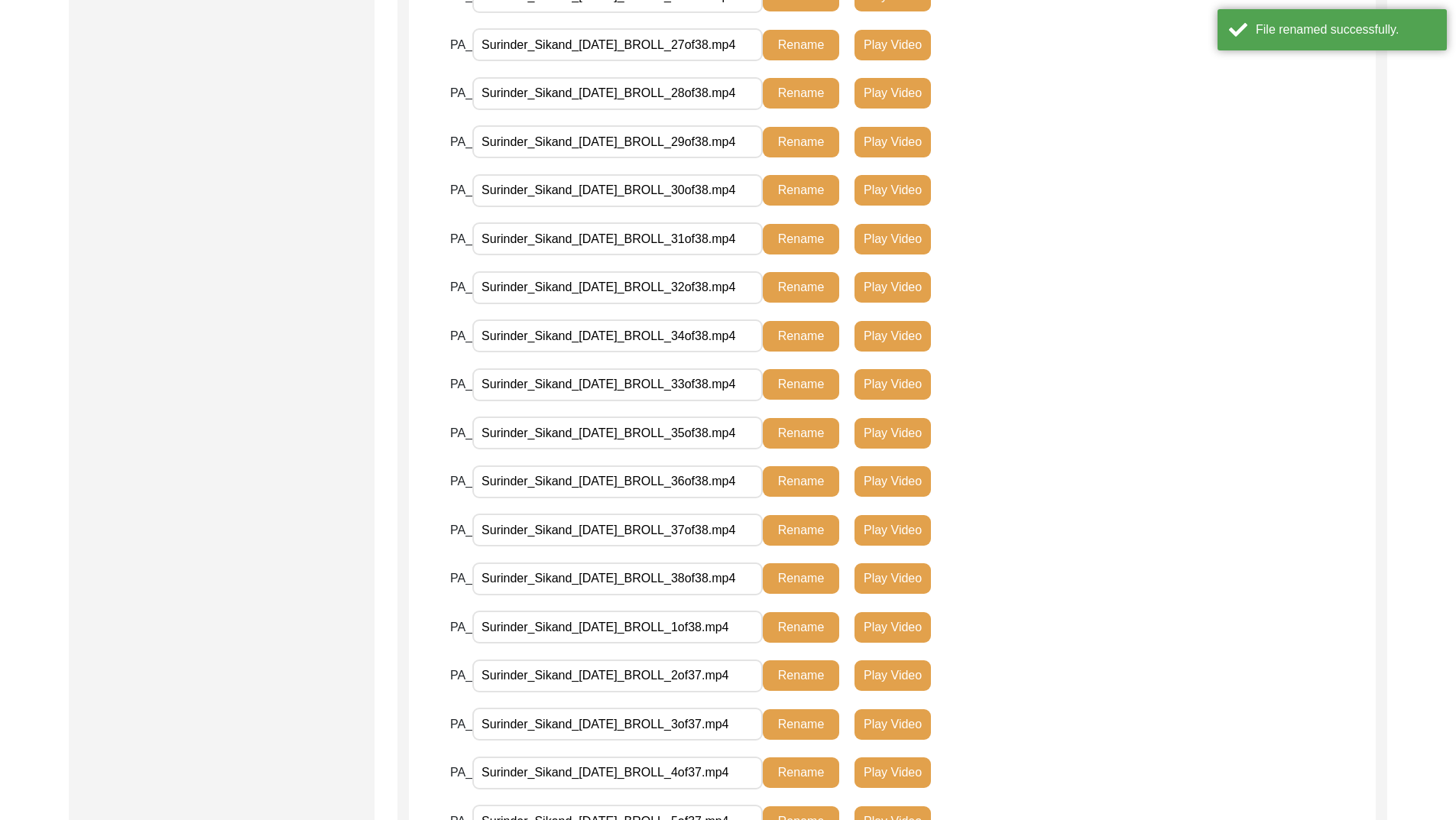
type input "Surinder_Sikand_[DATE]_BROLL_1of38.mp4"
click at [780, 625] on button "Rename" at bounding box center [801, 627] width 76 height 31
click at [721, 680] on input "Surinder_Sikand_[DATE]_BROLL_2of37.mp4" at bounding box center [618, 676] width 290 height 33
type input "Surinder_Sikand_[DATE]_BROLL_2of38.mp4"
click at [789, 670] on button "Rename" at bounding box center [801, 676] width 76 height 31
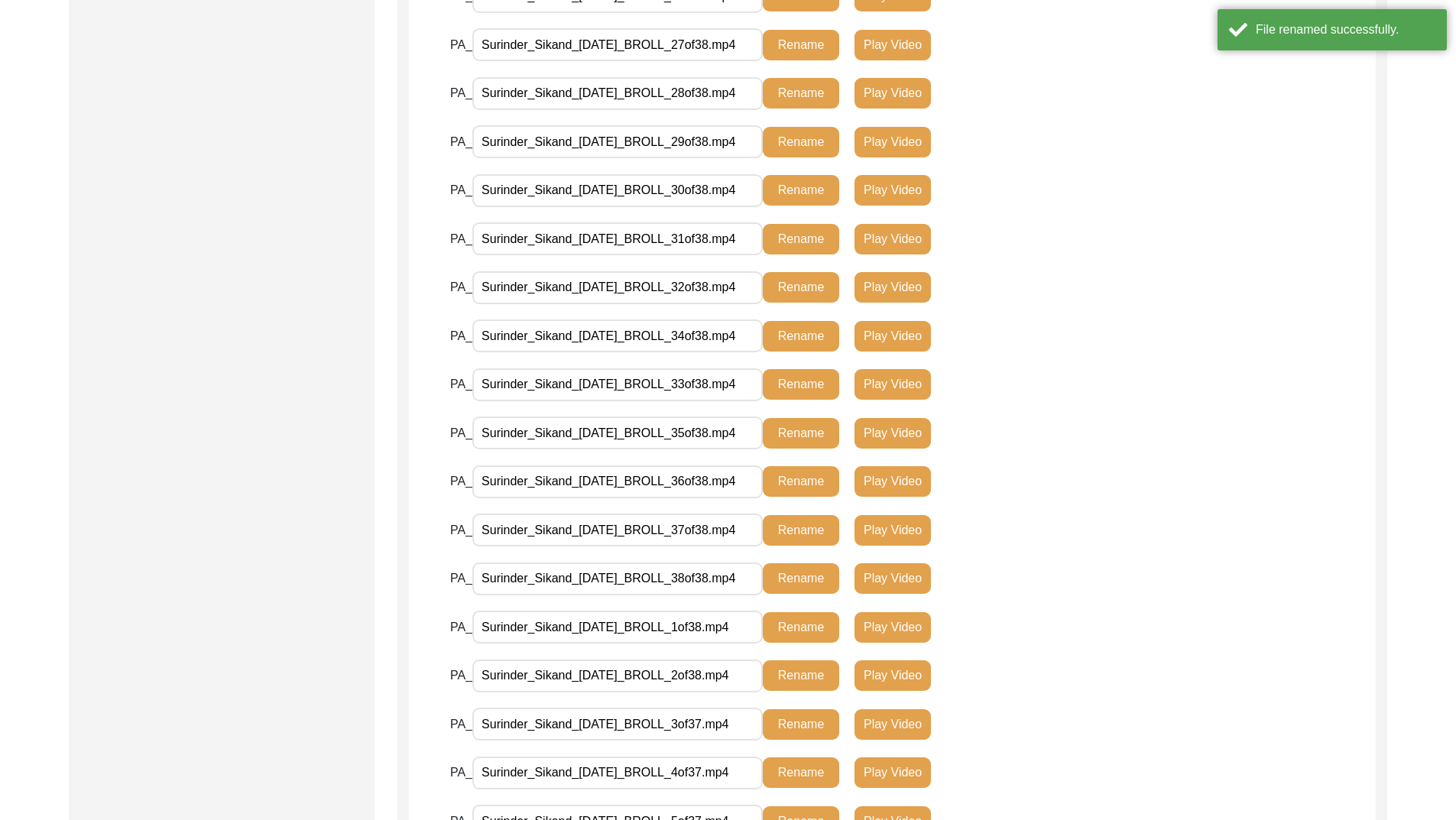
click at [720, 724] on input "Surinder_Sikand_[DATE]_BROLL_3of37.mp4" at bounding box center [618, 724] width 290 height 33
type input "Surinder_Sikand_[DATE]_BROLL_3of38.mp4"
click at [790, 720] on button "Rename" at bounding box center [801, 724] width 76 height 31
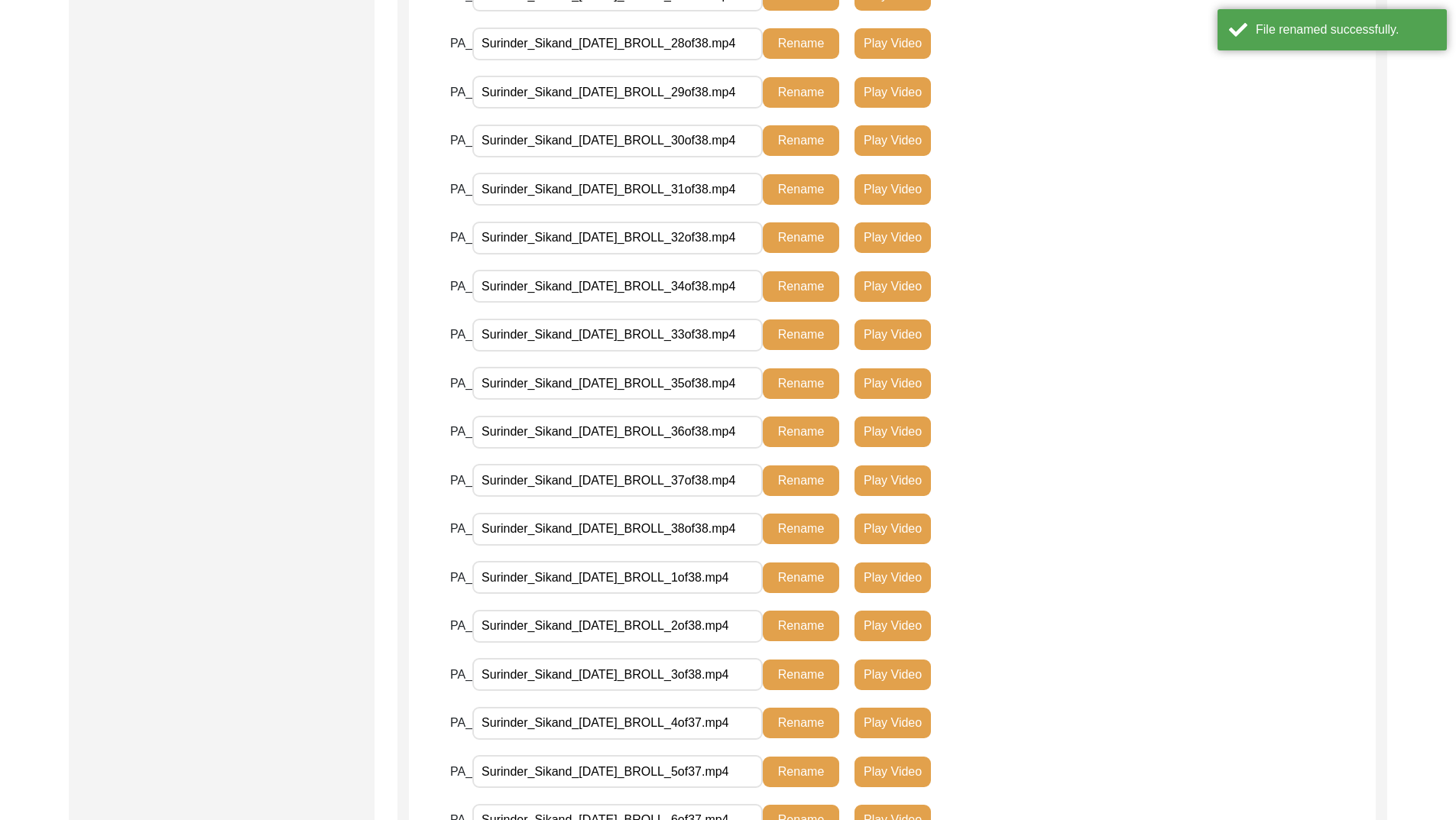
scroll to position [1235, 0]
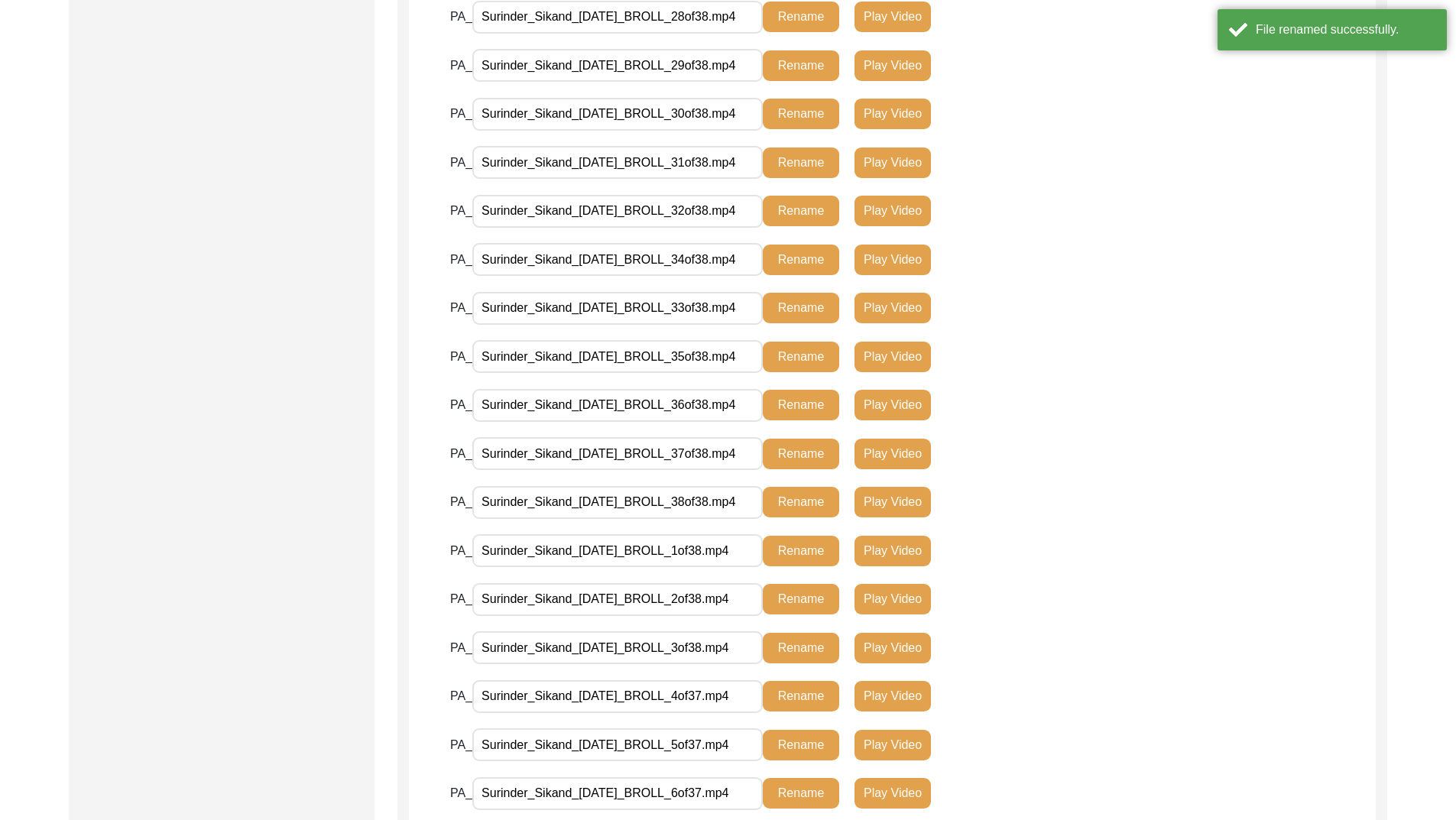
click at [720, 695] on input "Surinder_Sikand_[DATE]_BROLL_4of37.mp4" at bounding box center [618, 697] width 290 height 33
type input "Surinder_Sikand_[DATE]_BROLL_4of38.mp4"
click at [791, 694] on button "Rename" at bounding box center [801, 696] width 76 height 31
click at [720, 749] on input "Surinder_Sikand_[DATE]_BROLL_5of37.mp4" at bounding box center [618, 745] width 290 height 33
type input "Surinder_Sikand_[DATE]_BROLL_5of38.mp4"
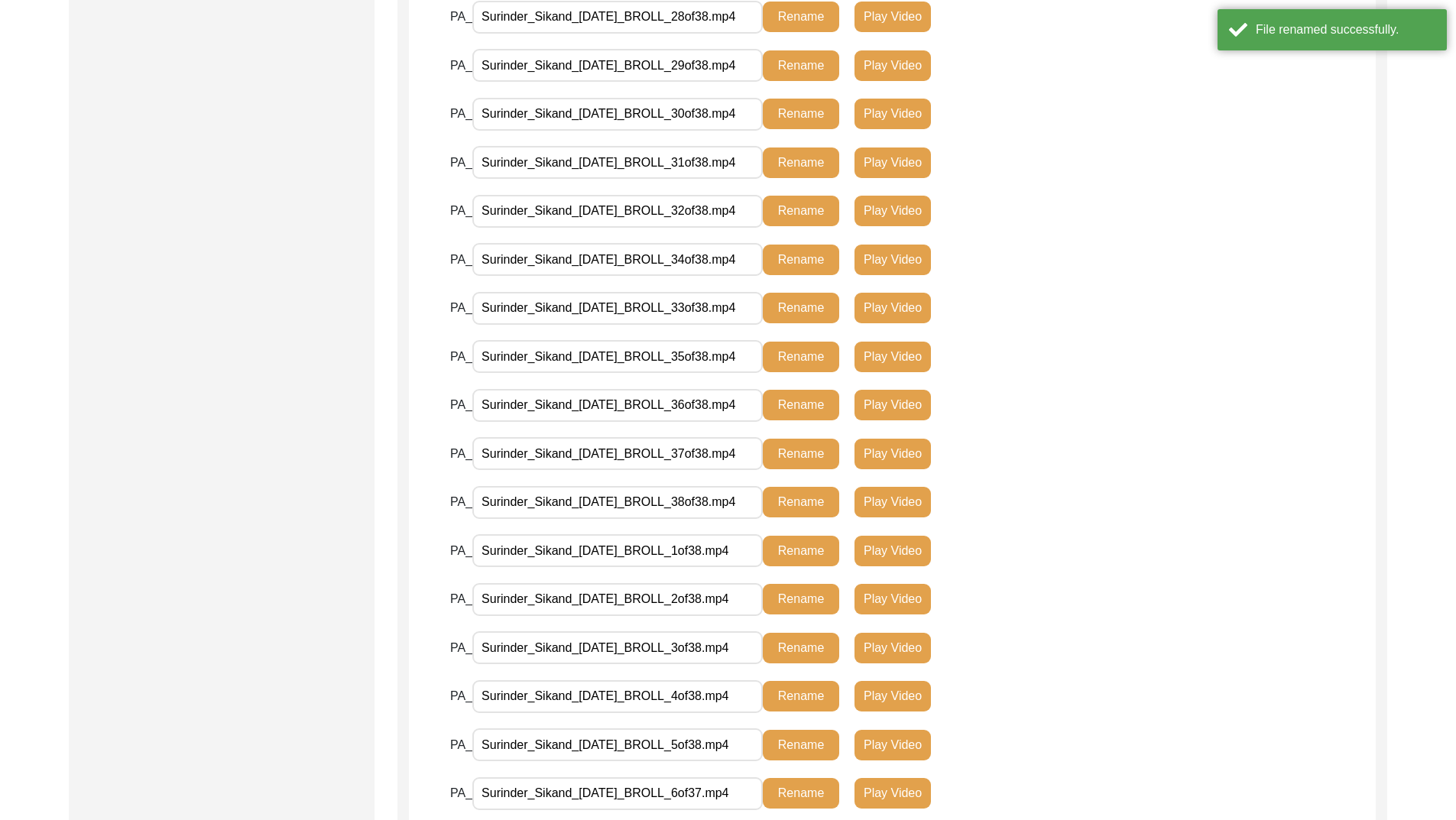
click at [789, 741] on button "Rename" at bounding box center [801, 745] width 76 height 31
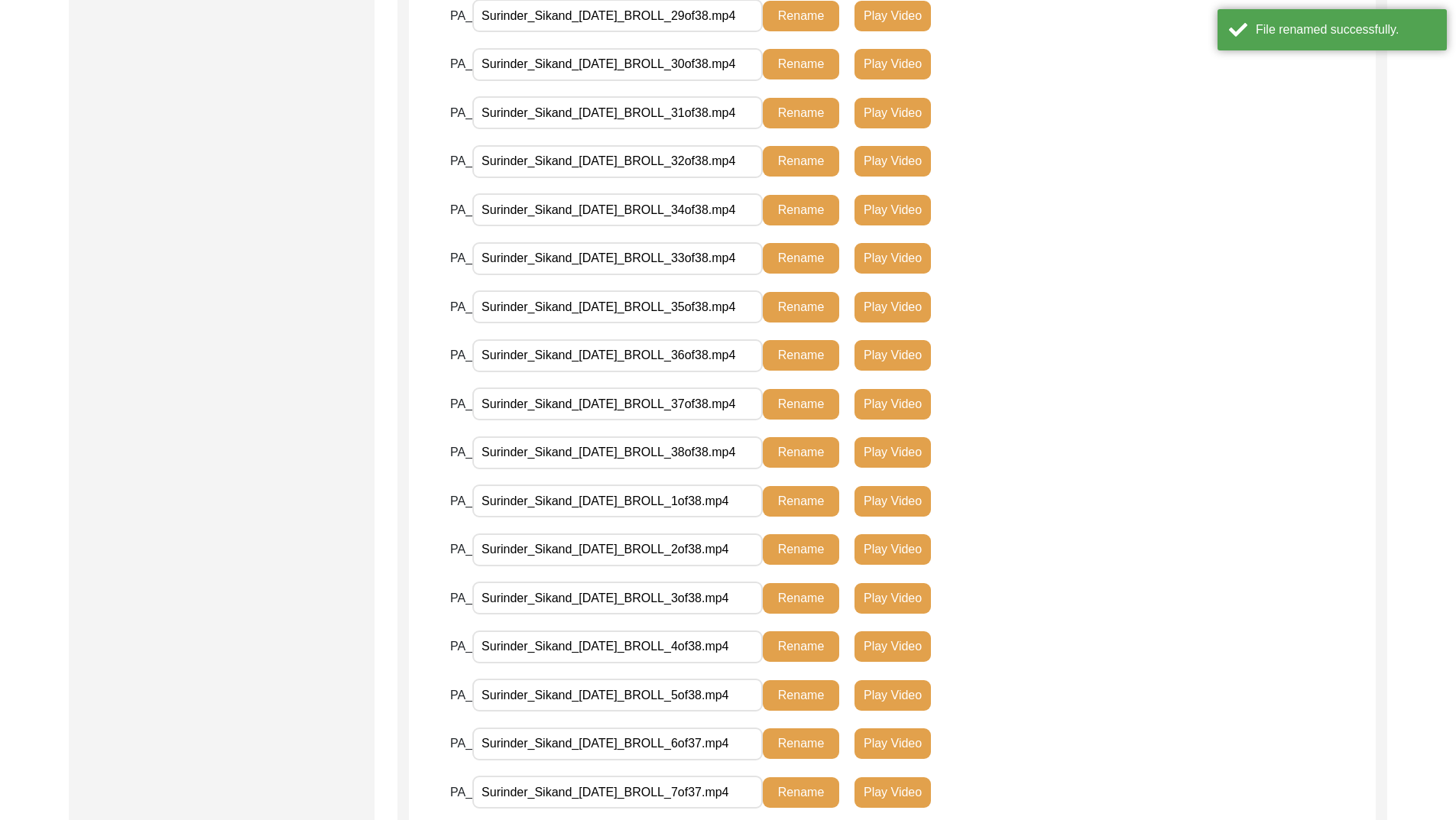
scroll to position [1311, 0]
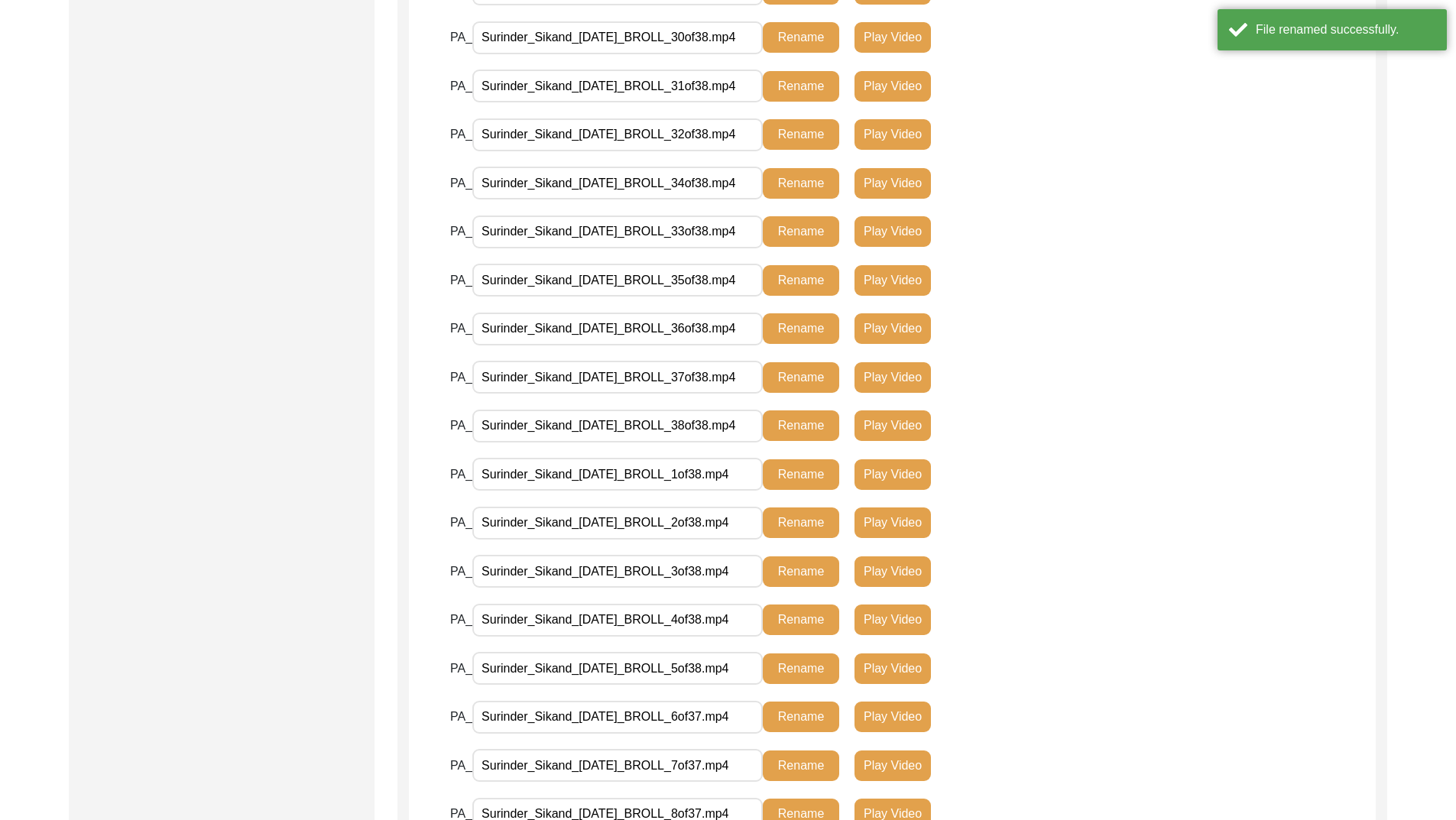
click at [720, 722] on input "Surinder_Sikand_[DATE]_BROLL_6of37.mp4" at bounding box center [618, 717] width 290 height 33
type input "Surinder_Sikand_[DATE]_BROLL_6of38.mp4"
click at [795, 717] on button "Rename" at bounding box center [801, 716] width 76 height 31
click at [720, 767] on input "Surinder_Sikand_[DATE]_BROLL_7of37.mp4" at bounding box center [618, 765] width 290 height 33
type input "Surinder_Sikand_[DATE]_BROLL_7of38.mp4"
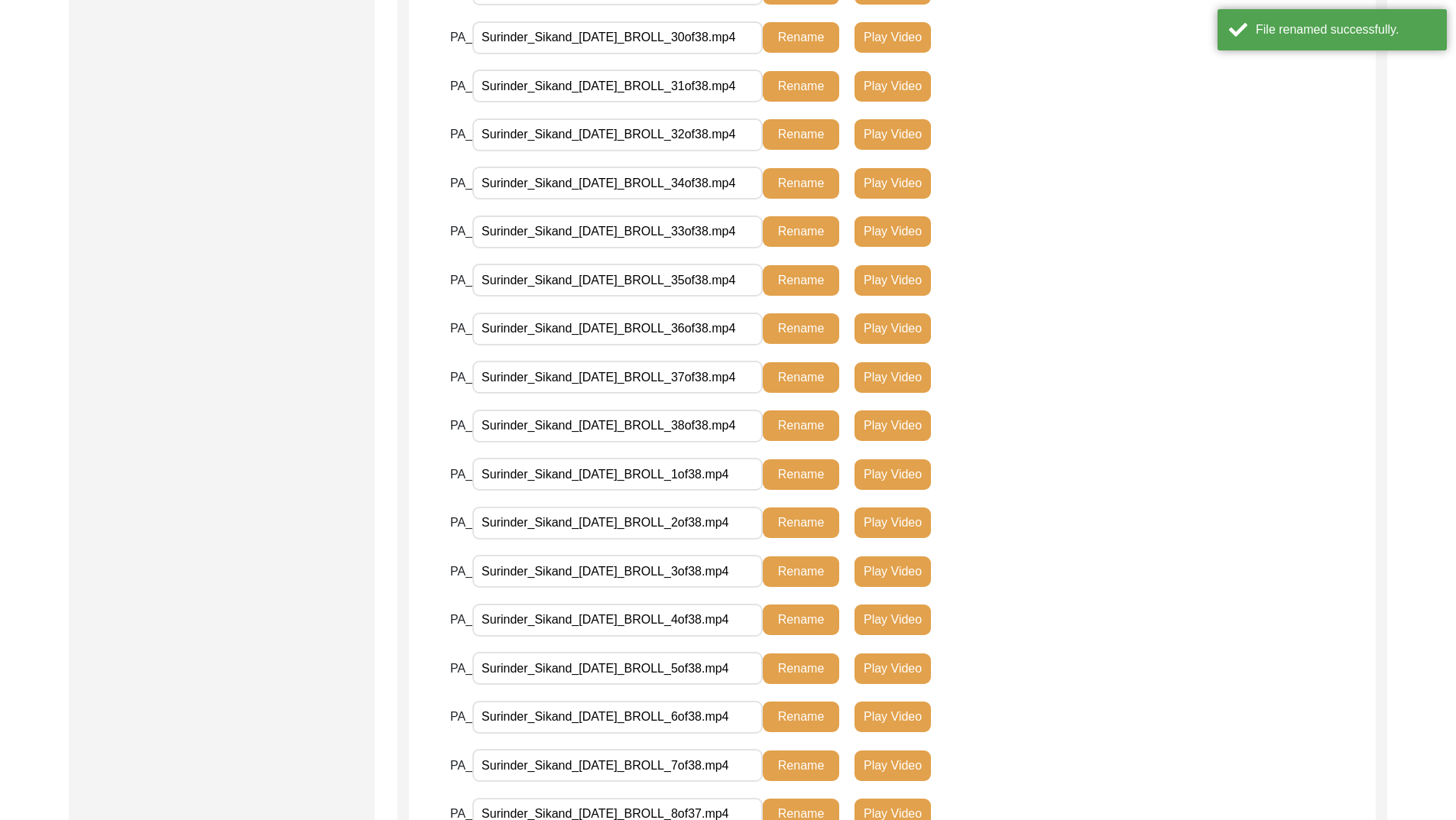
click at [794, 768] on button "Rename" at bounding box center [801, 765] width 76 height 31
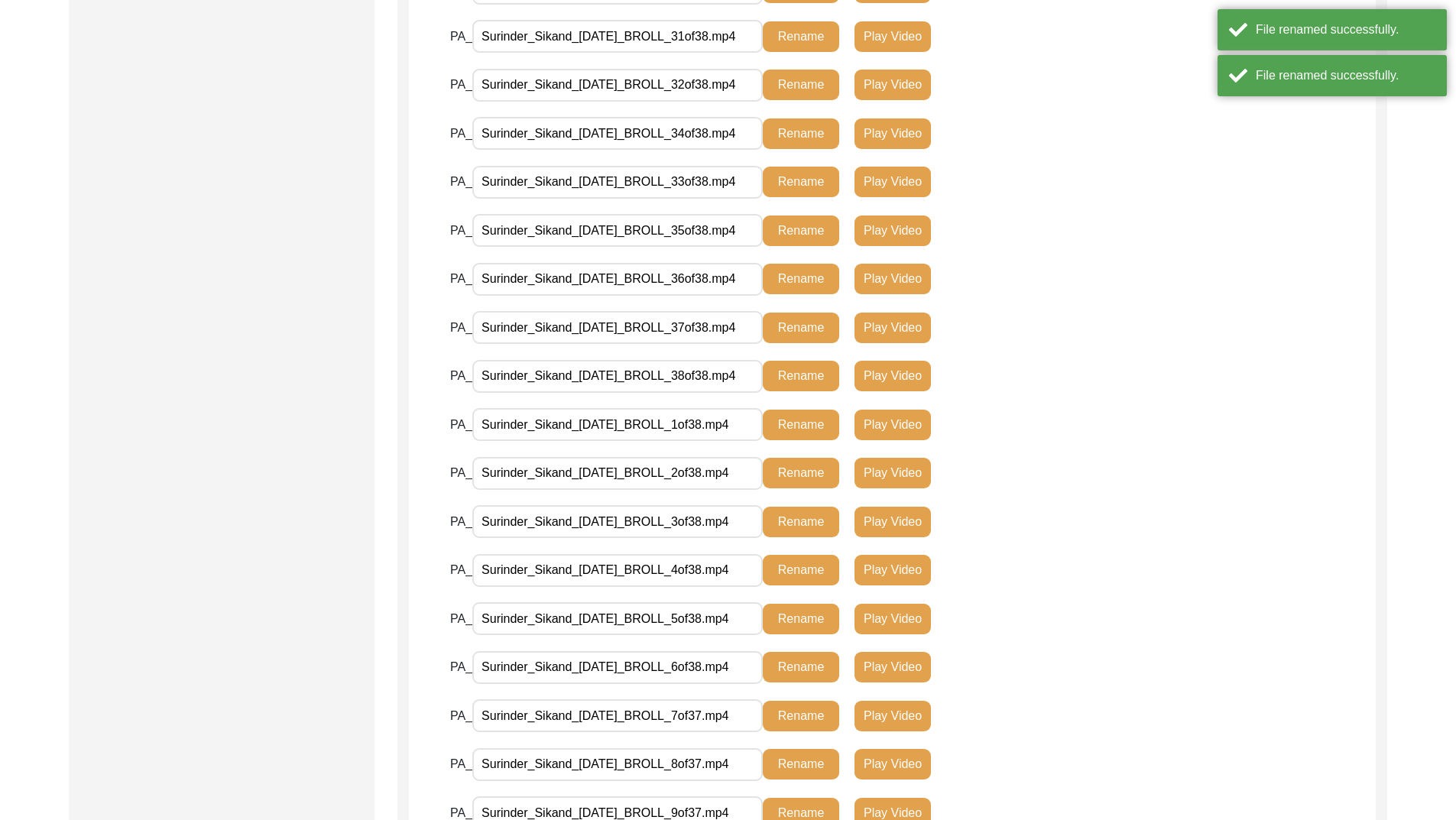
scroll to position [1388, 0]
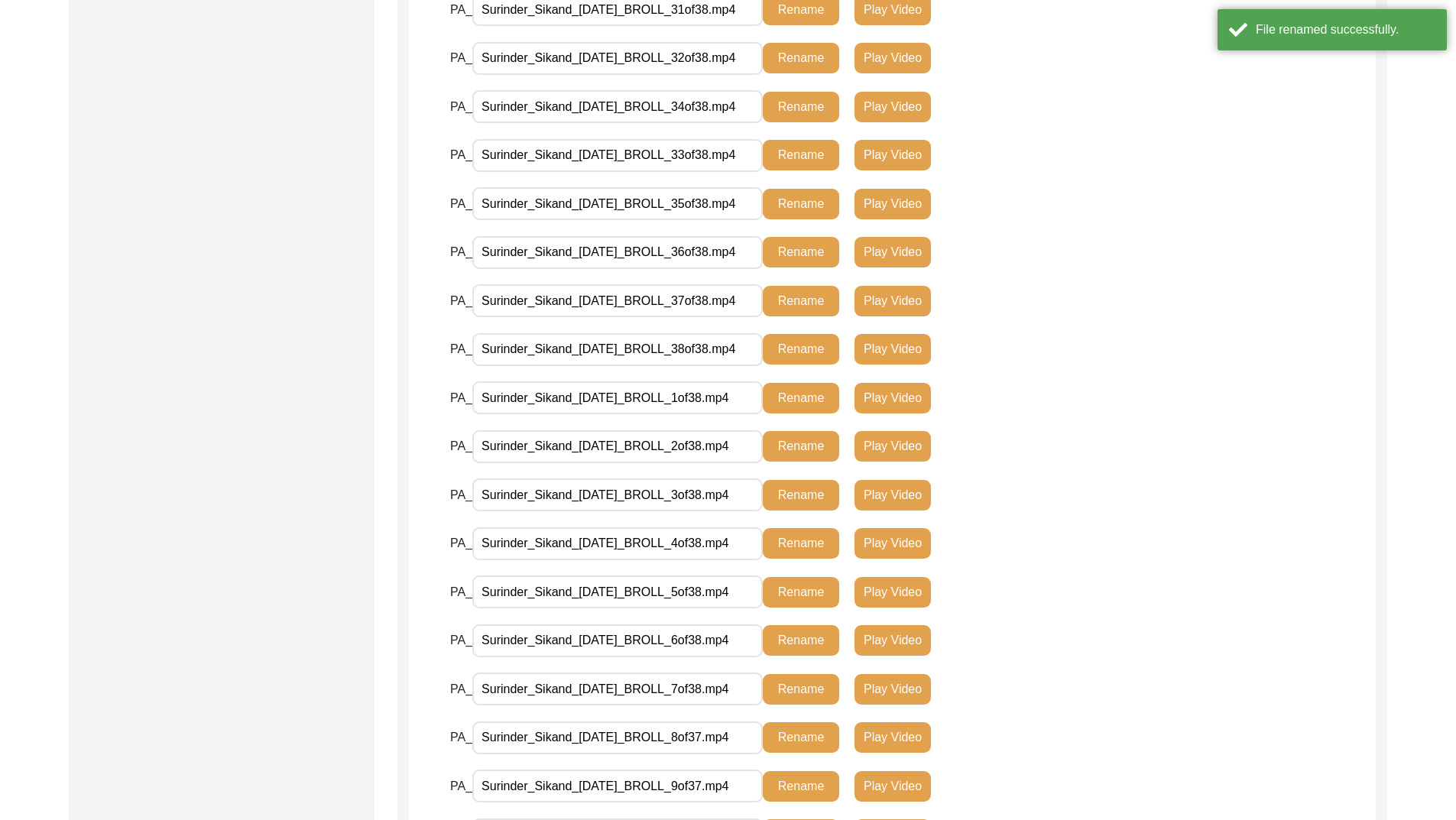
click at [720, 689] on input "Surinder_Sikand_[DATE]_BROLL_7of38.mp4" at bounding box center [618, 689] width 290 height 33
click at [721, 738] on input "Surinder_Sikand_[DATE]_BROLL_8of37.mp4" at bounding box center [618, 738] width 290 height 33
type input "Surinder_Sikand_[DATE]_BROLL_8of38.mp4"
click at [790, 738] on button "Rename" at bounding box center [801, 737] width 76 height 31
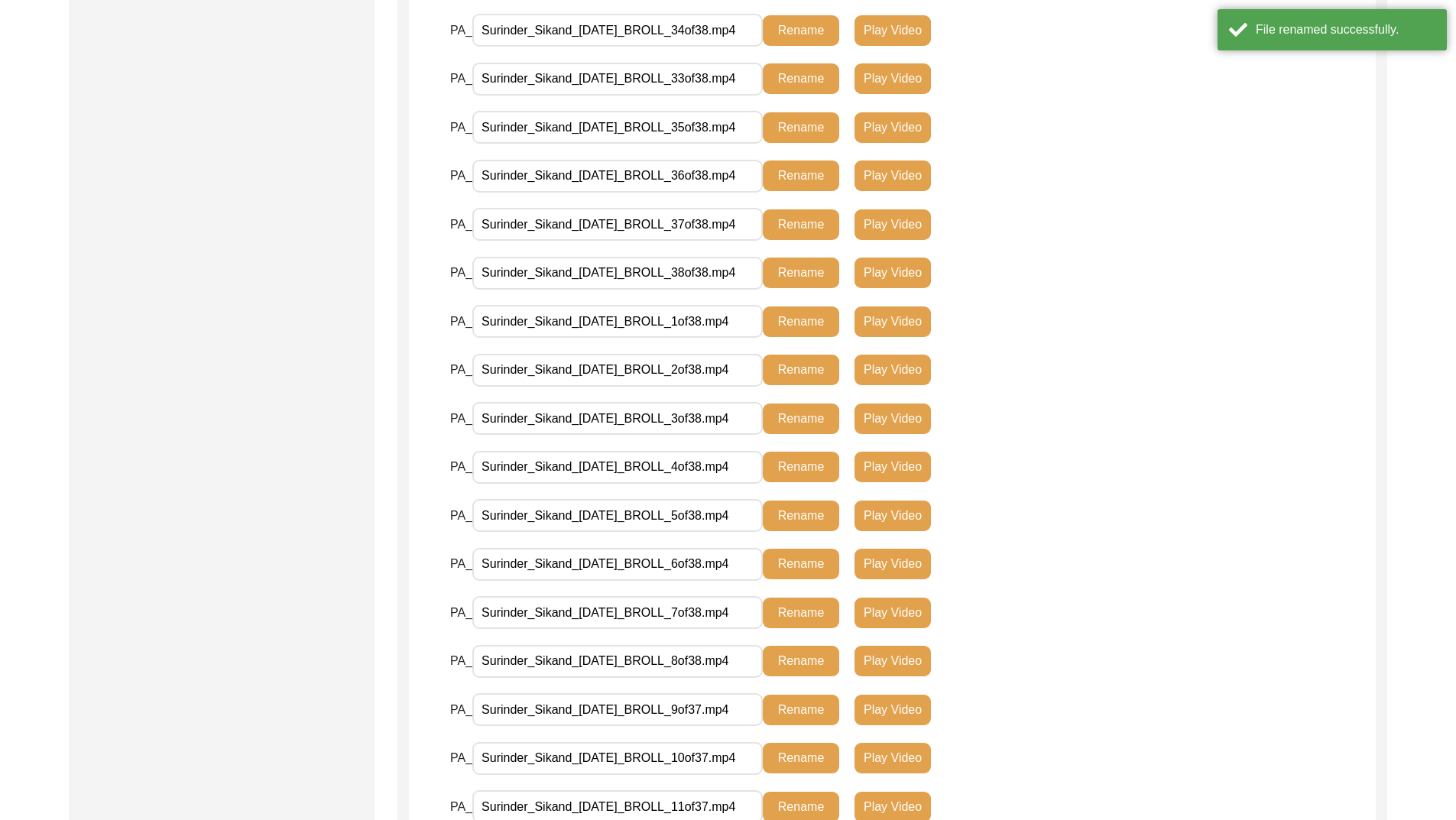
click at [720, 714] on input "Surinder_Sikand_[DATE]_BROLL_9of37.mp4" at bounding box center [618, 709] width 290 height 33
type input "Surinder_Sikand_[DATE]_BROLL_9of38.mp4"
click at [801, 712] on button "Rename" at bounding box center [801, 709] width 76 height 31
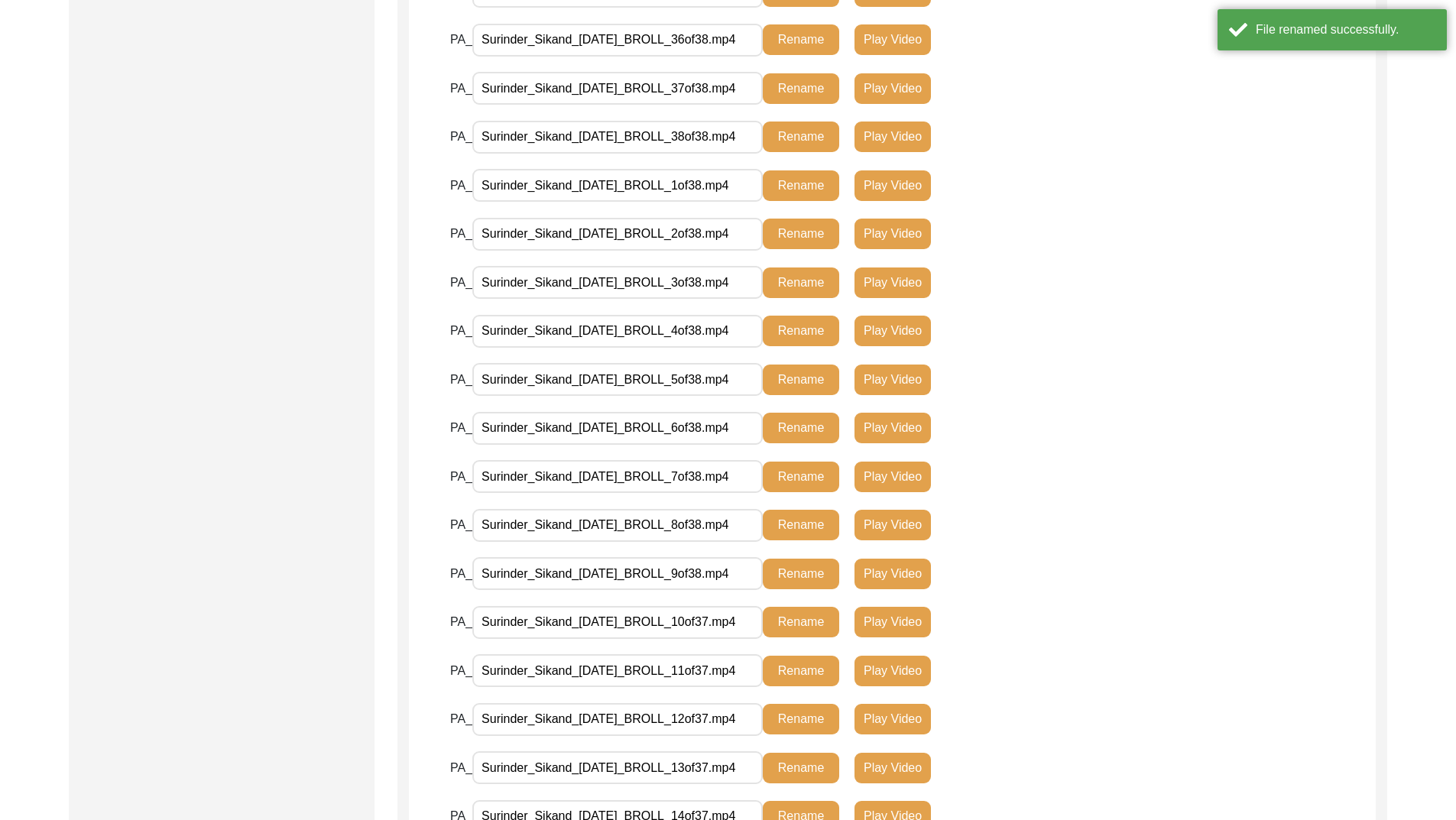
scroll to position [1617, 0]
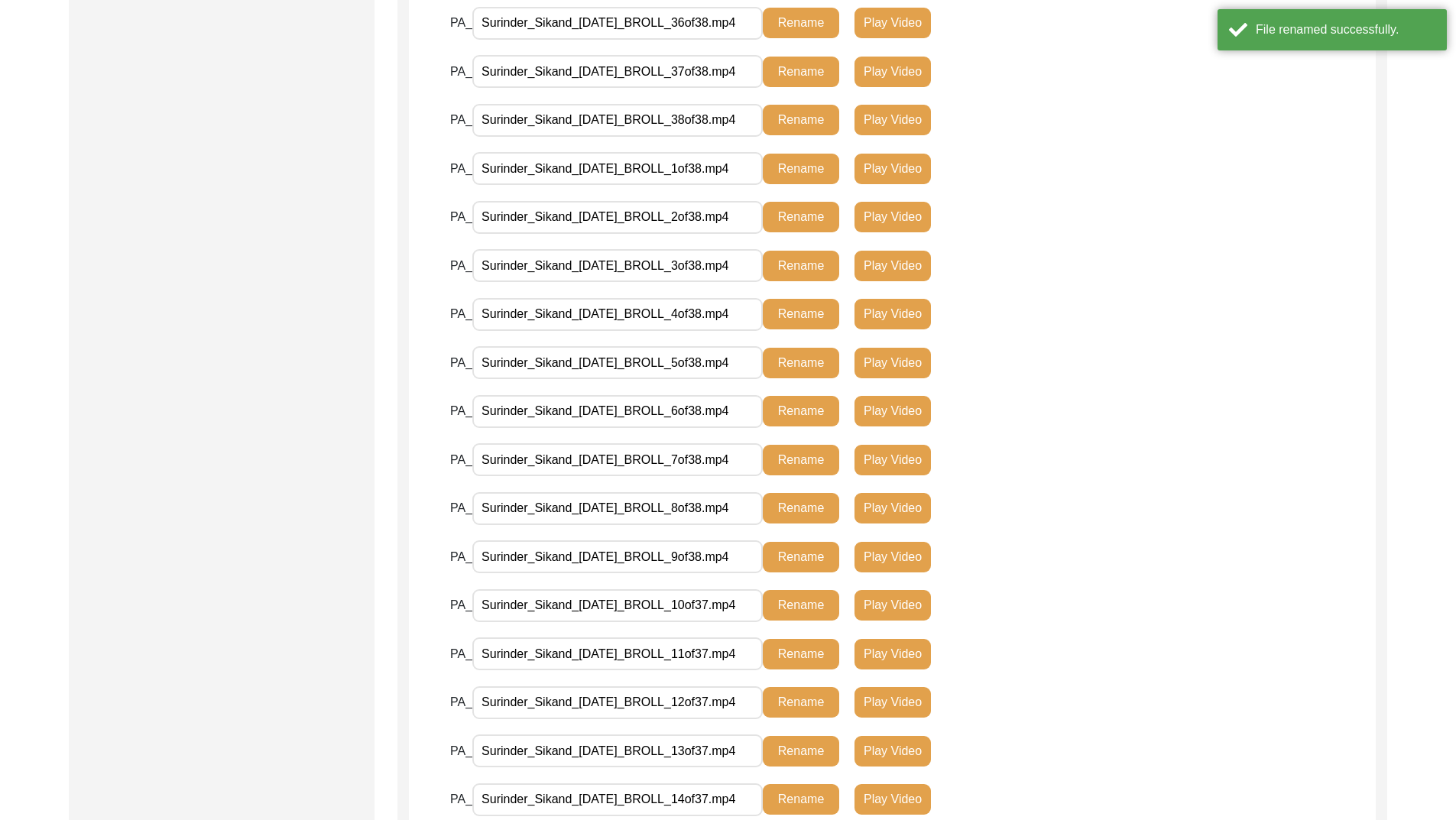
click at [727, 606] on input "Surinder_Sikand_[DATE]_BROLL_10of37.mp4" at bounding box center [618, 606] width 290 height 33
type input "Surinder_Sikand_[DATE]_BROLL_10of38.mp4"
click at [798, 609] on button "Rename" at bounding box center [801, 605] width 76 height 31
click at [721, 654] on input "Surinder_Sikand_[DATE]_BROLL_11of37.mp4" at bounding box center [618, 654] width 290 height 33
type input "Surinder_Sikand_[DATE]_BROLL_11of38.mp4"
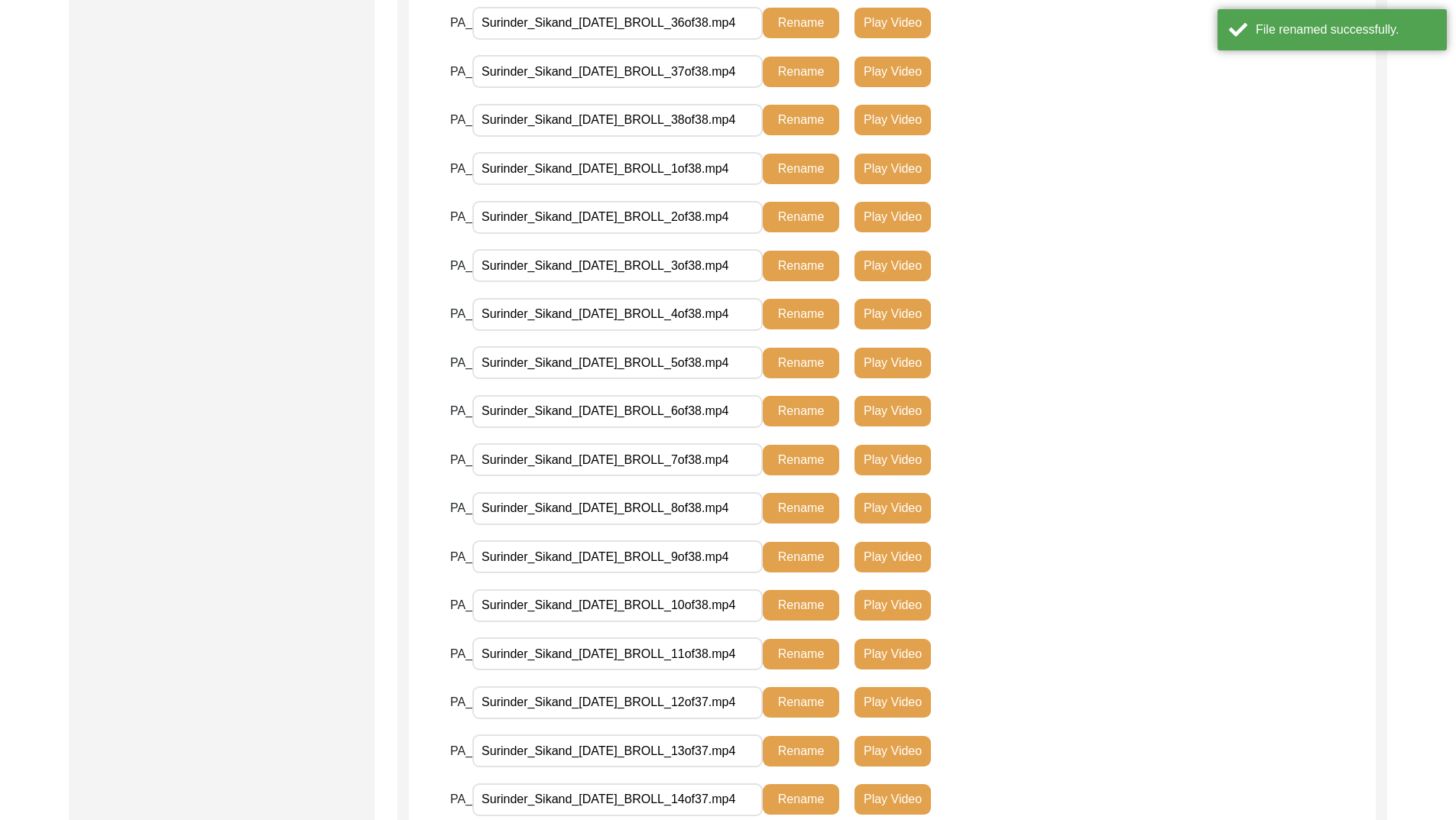
click at [792, 651] on button "Rename" at bounding box center [801, 654] width 76 height 31
click at [725, 705] on input "Surinder_Sikand_[DATE]_BROLL_12of37.mp4" at bounding box center [618, 703] width 290 height 33
type input "Surinder_Sikand_[DATE]_BROLL_12of38.mp4"
click at [799, 700] on button "Rename" at bounding box center [801, 702] width 76 height 31
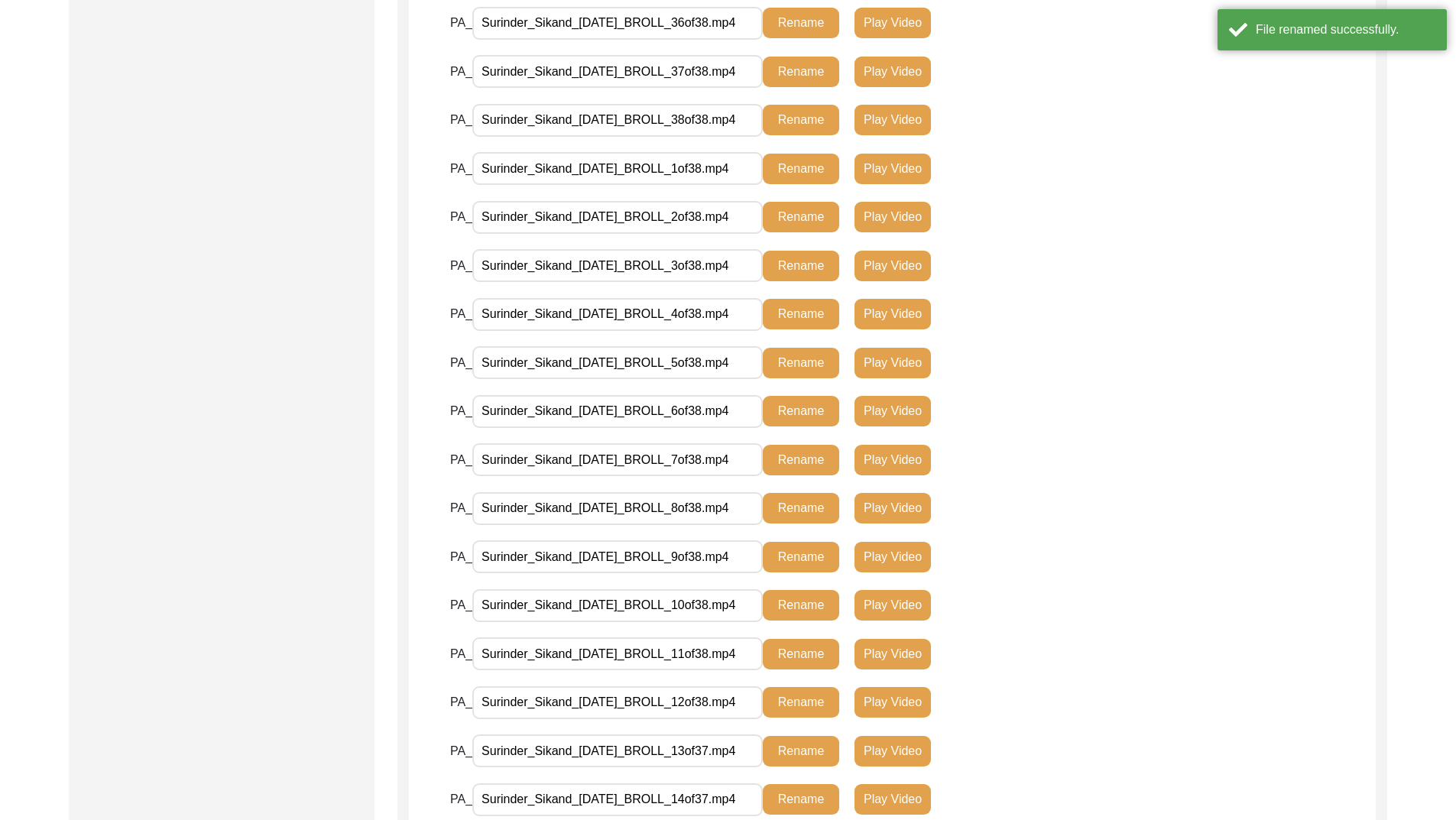
click at [728, 749] on input "Surinder_Sikand_[DATE]_BROLL_13of37.mp4" at bounding box center [618, 751] width 290 height 33
type input "Surinder_Sikand_[DATE]_BROLL_13of38.mp4"
click at [790, 753] on button "Rename" at bounding box center [801, 751] width 76 height 31
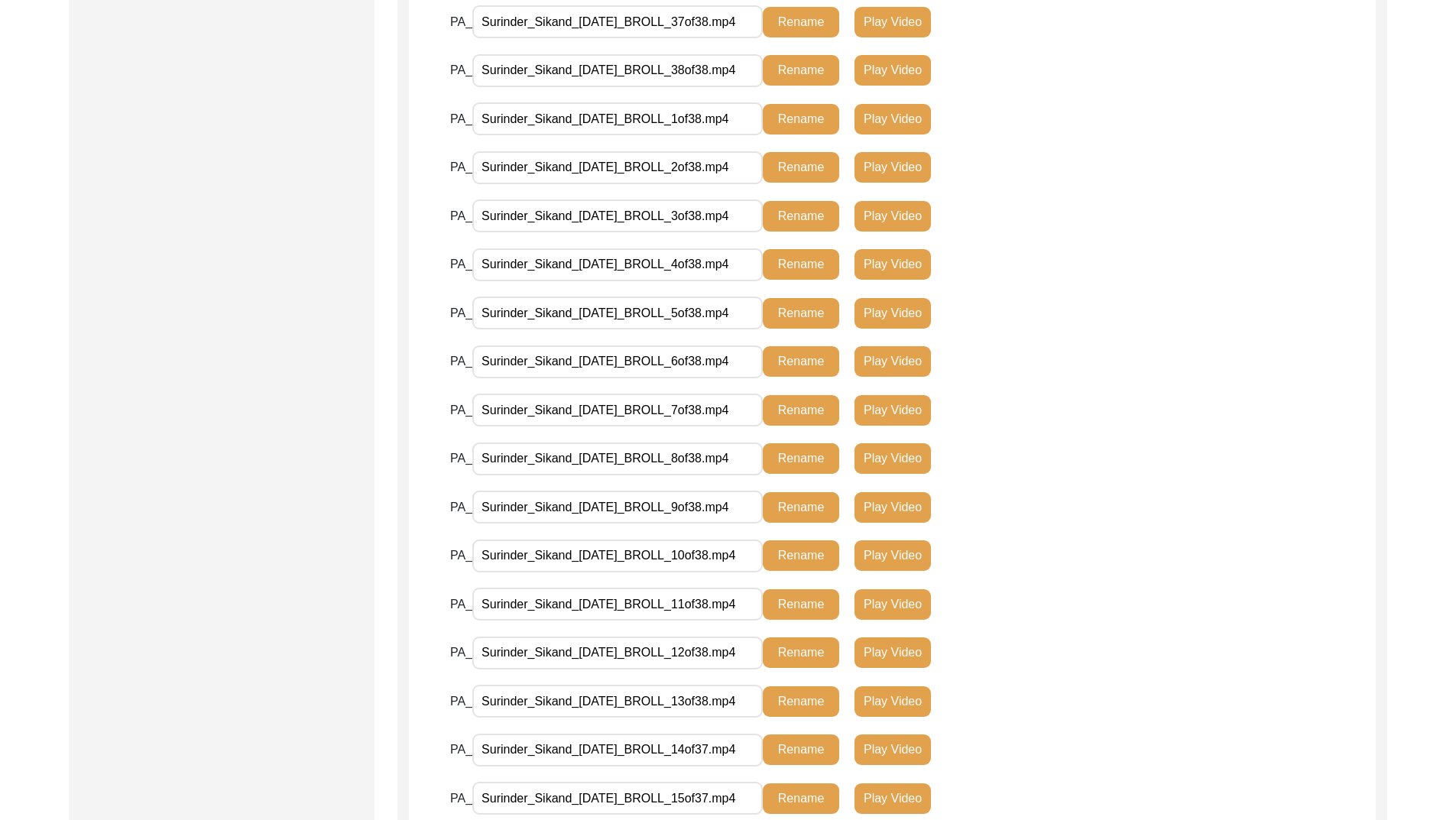
scroll to position [1693, 0]
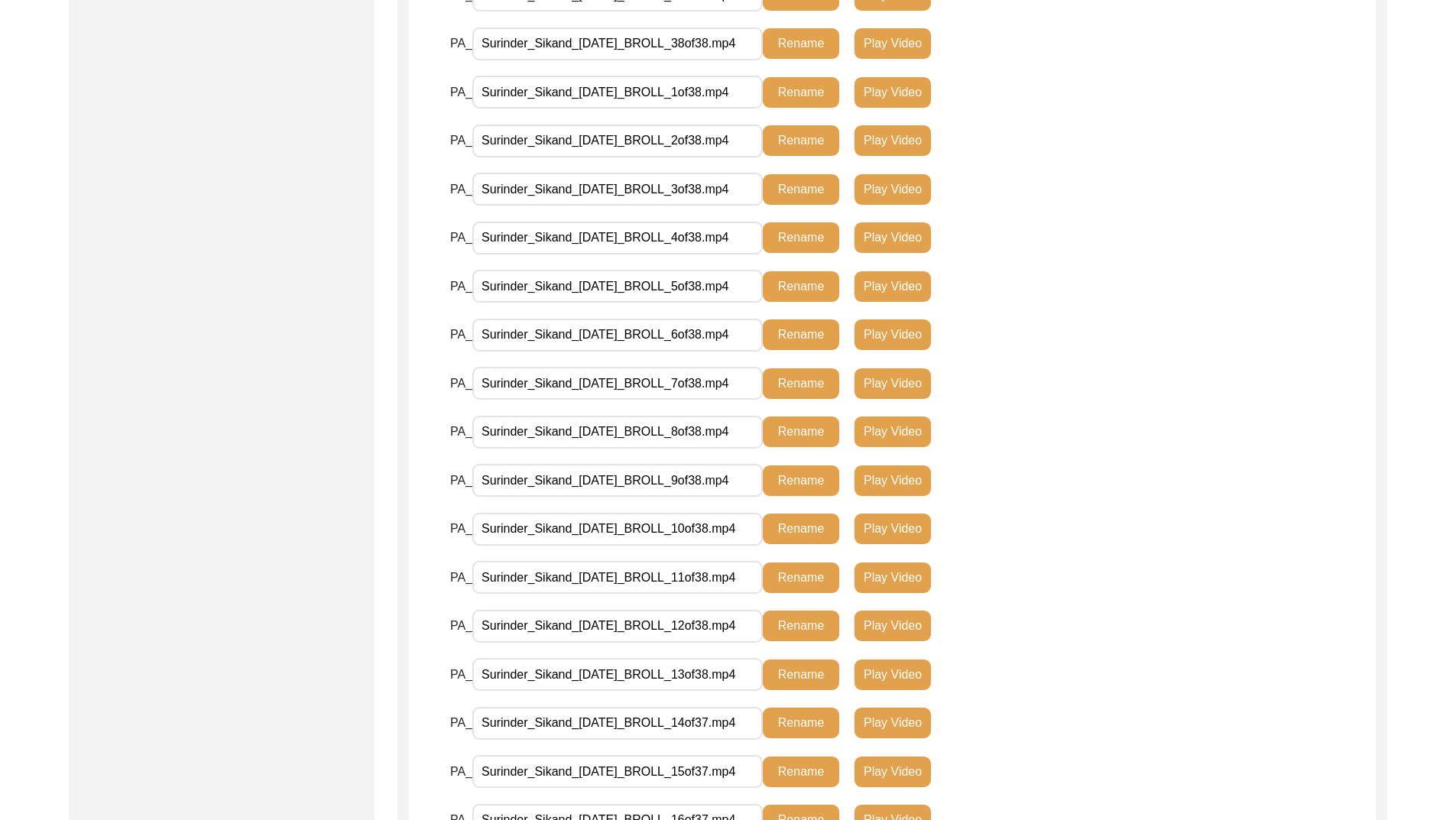
click at [729, 725] on input "Surinder_Sikand_[DATE]_BROLL_14of37.mp4" at bounding box center [618, 723] width 290 height 33
type input "Surinder_Sikand_[DATE]_BROLL_14of3.mp4"
click at [797, 672] on button "Rename" at bounding box center [801, 675] width 76 height 31
click at [725, 724] on input "Surinder_Sikand_[DATE]_BROLL_14of37.mp4" at bounding box center [618, 723] width 290 height 33
type input "Surinder_Sikand_[DATE]_BROLL_14of38.mp4"
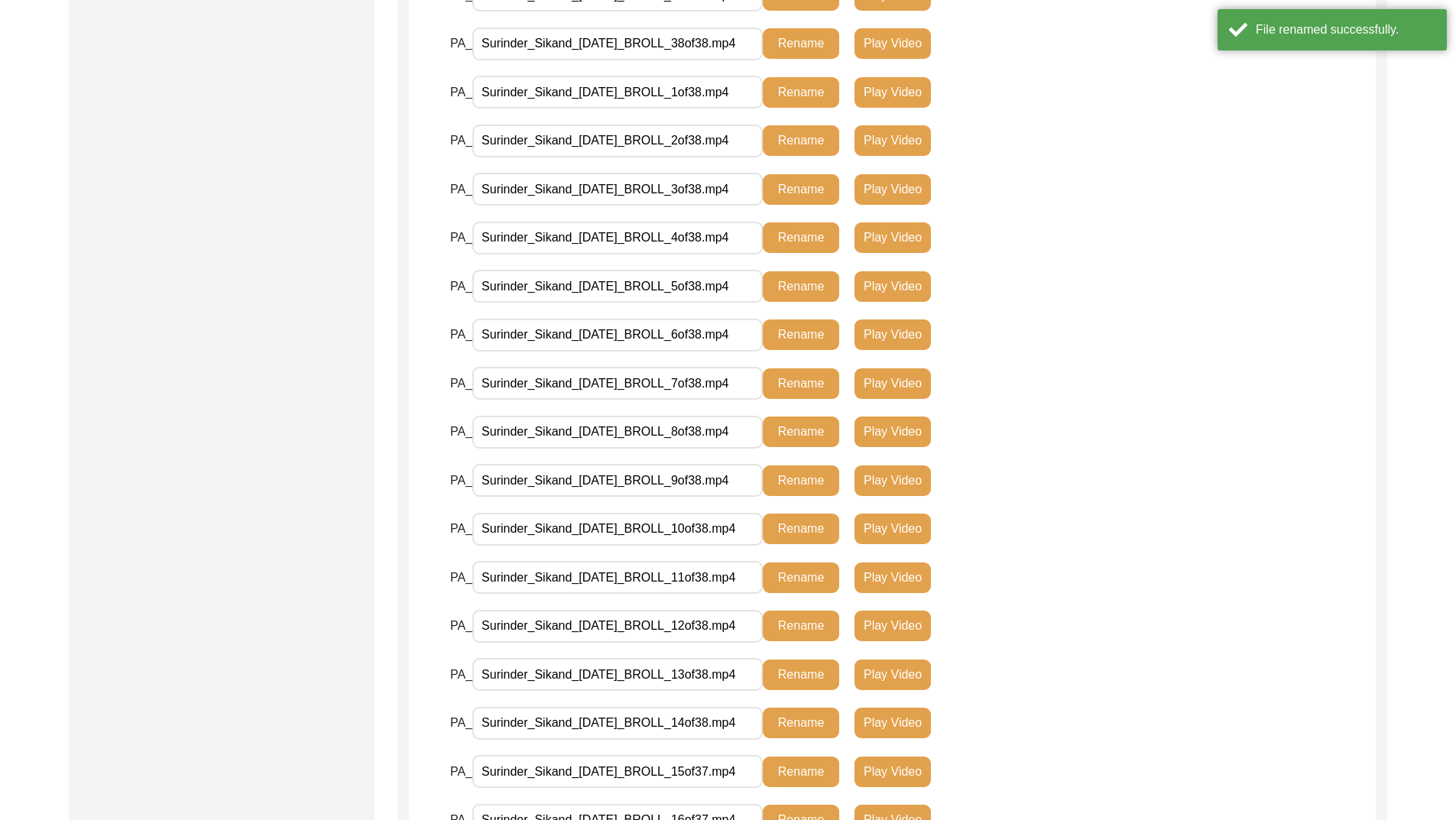
click at [792, 719] on button "Rename" at bounding box center [801, 723] width 76 height 31
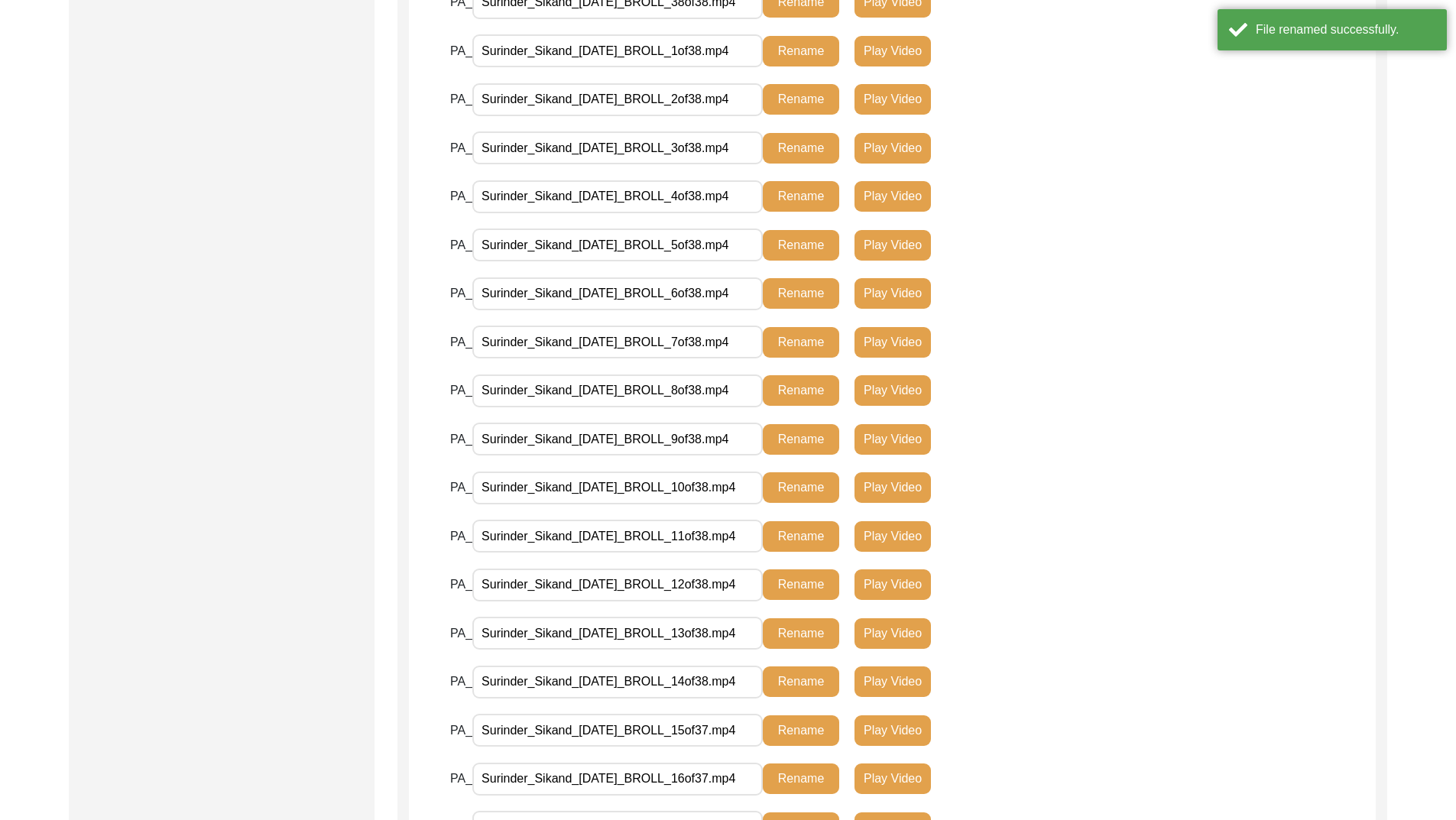
scroll to position [1770, 0]
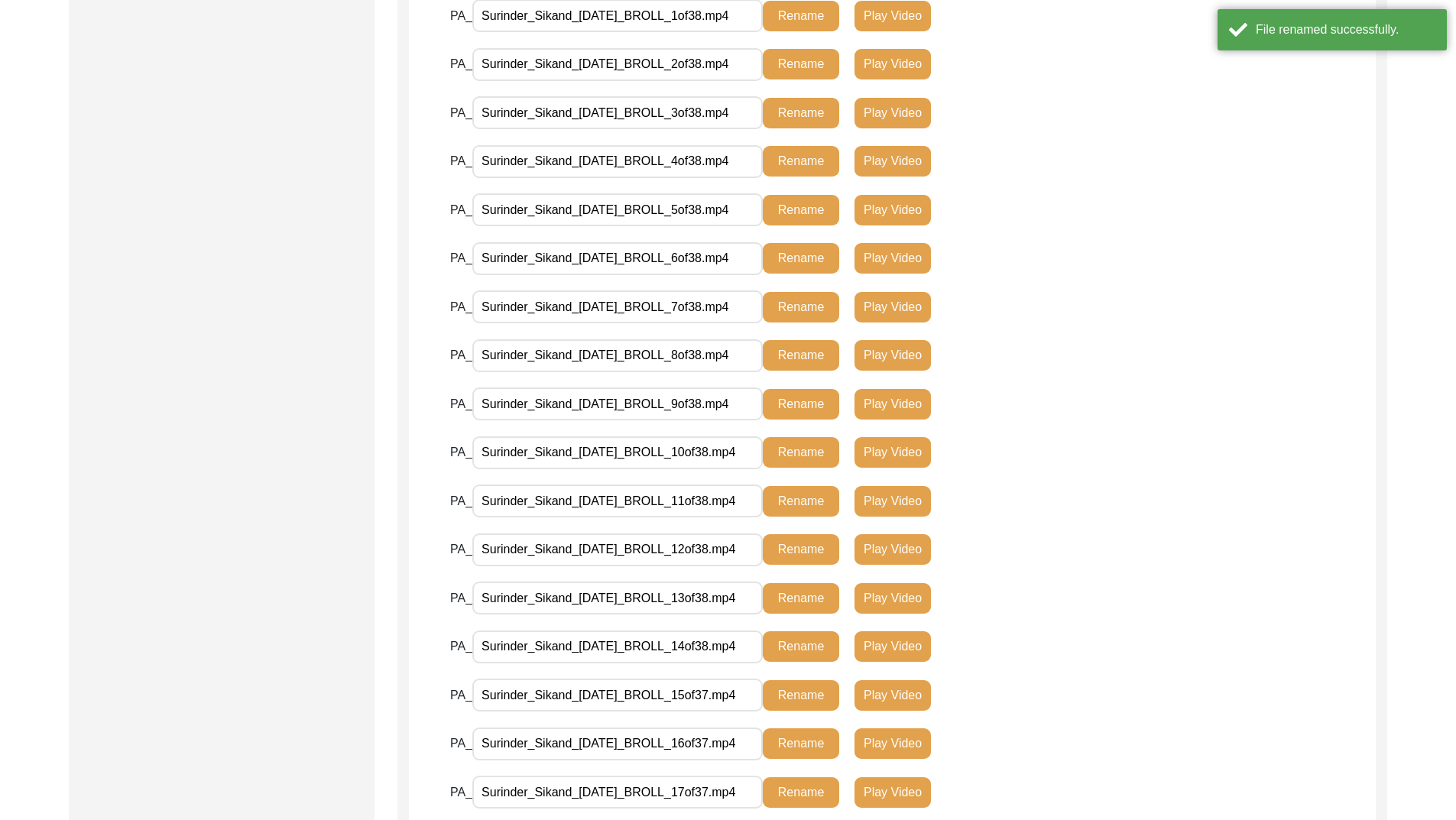
click at [724, 697] on input "Surinder_Sikand_[DATE]_BROLL_15of37.mp4" at bounding box center [618, 695] width 290 height 33
type input "Surinder_Sikand_[DATE]_BROLL_15of38.mp4"
click at [784, 694] on button "Rename" at bounding box center [801, 695] width 76 height 31
click at [724, 745] on input "Surinder_Sikand_[DATE]_BROLL_16of37.mp4" at bounding box center [618, 744] width 290 height 33
type input "Surinder_Sikand_[DATE]_BROLL_16of38.mp4"
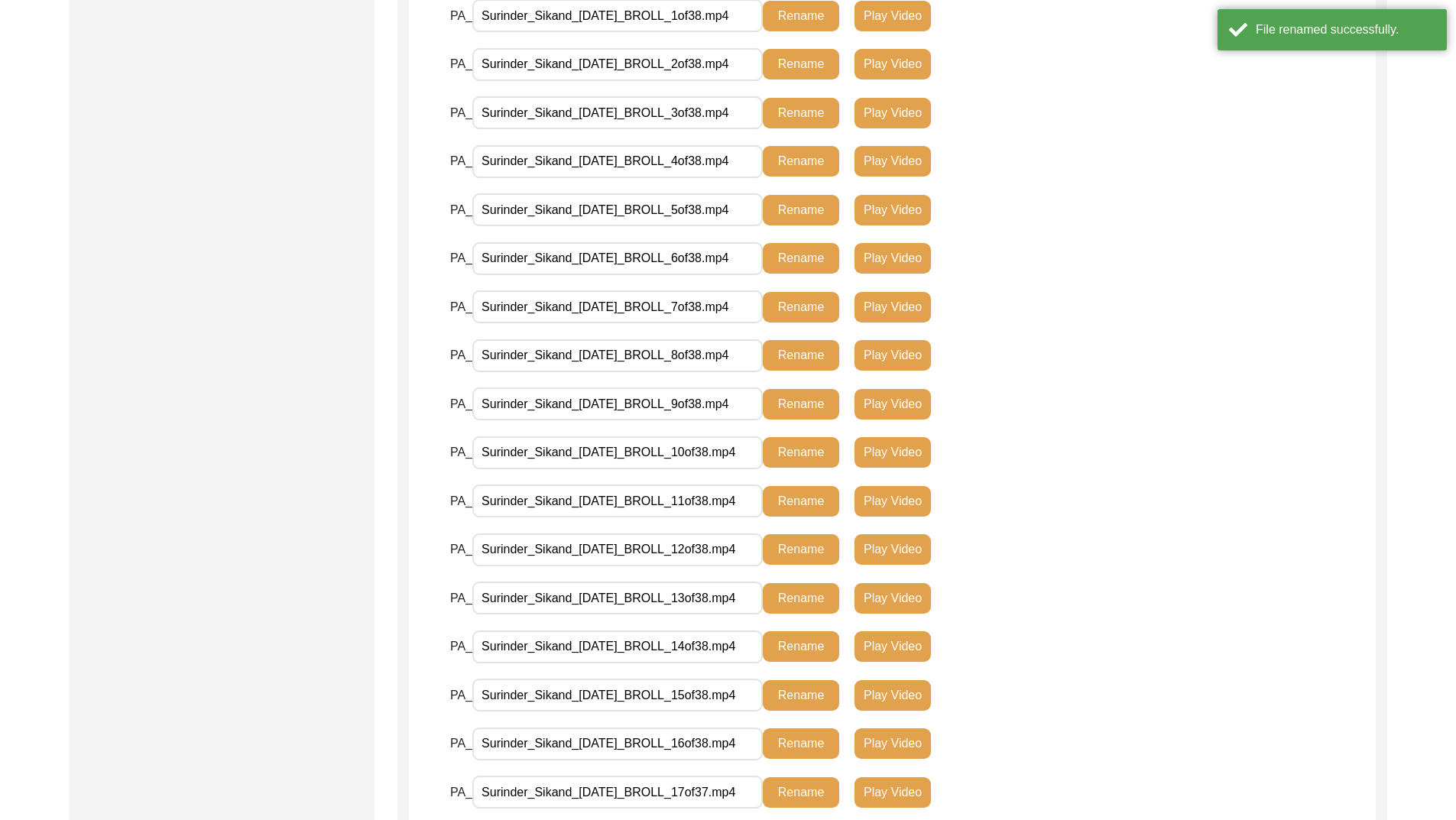
click at [790, 739] on button "Rename" at bounding box center [801, 743] width 76 height 31
click at [724, 790] on input "Surinder_Sikand_[DATE]_BROLL_17of37.mp4" at bounding box center [618, 793] width 290 height 33
type input "Surinder_Sikand_[DATE]_BROLL_17of38.mp4"
click at [803, 785] on button "Rename" at bounding box center [801, 793] width 76 height 31
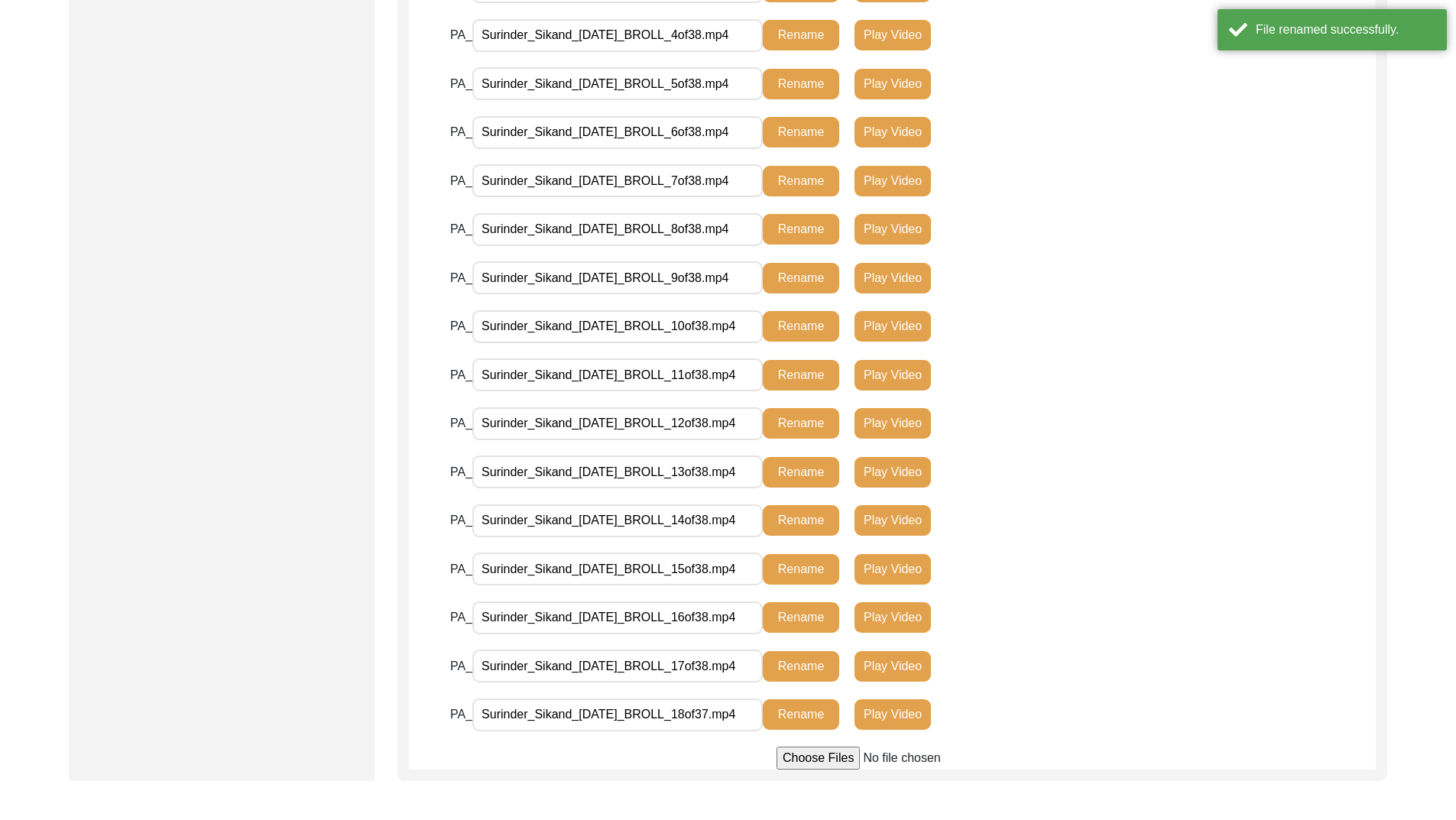
scroll to position [1923, 0]
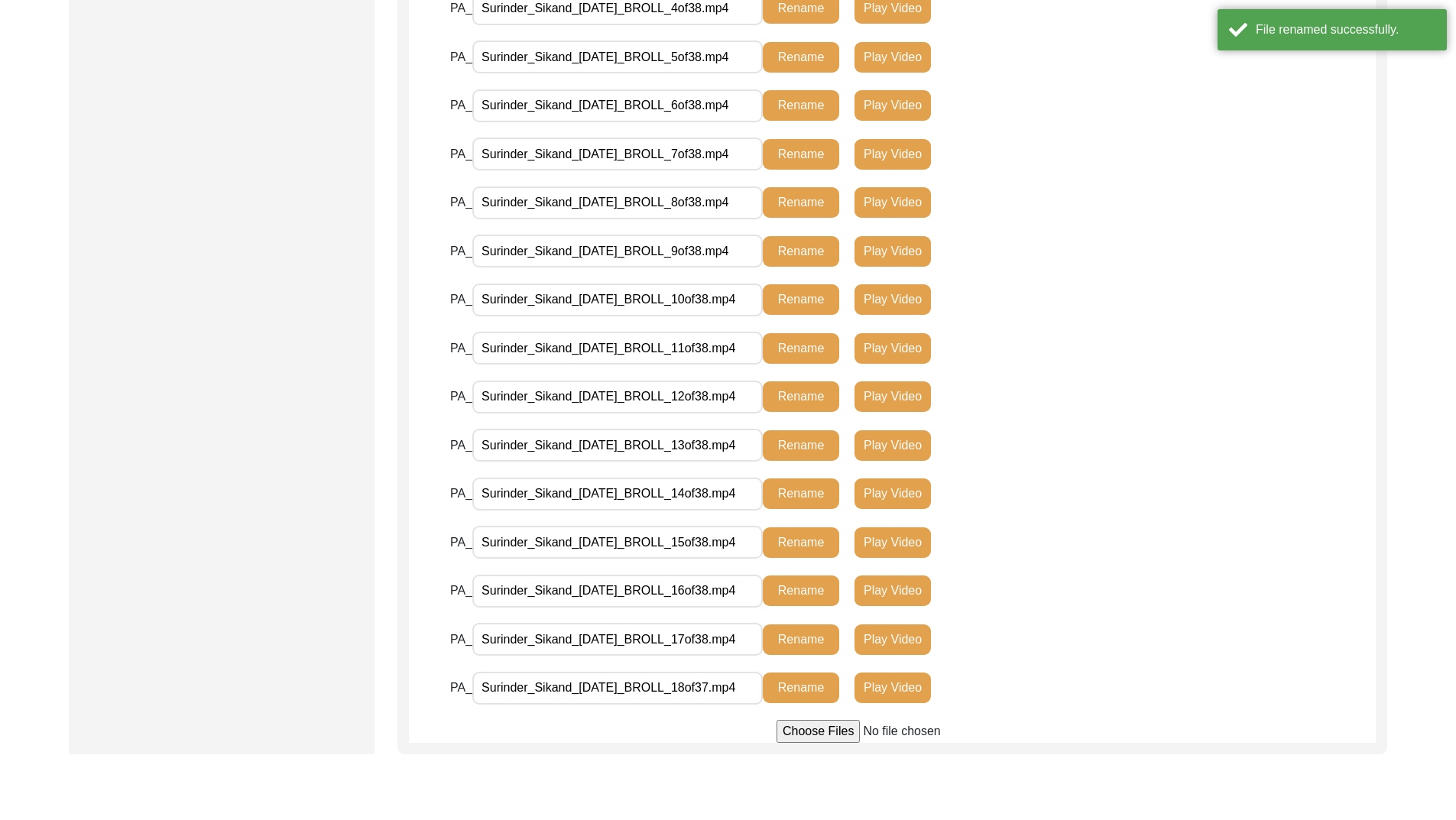
click at [724, 691] on input "Surinder_Sikand_[DATE]_BROLL_18of37.mp4" at bounding box center [618, 688] width 290 height 33
type input "Surinder_Sikand_[DATE]_BROLL_18of38.mp4"
click at [795, 685] on button "Rename" at bounding box center [801, 687] width 76 height 31
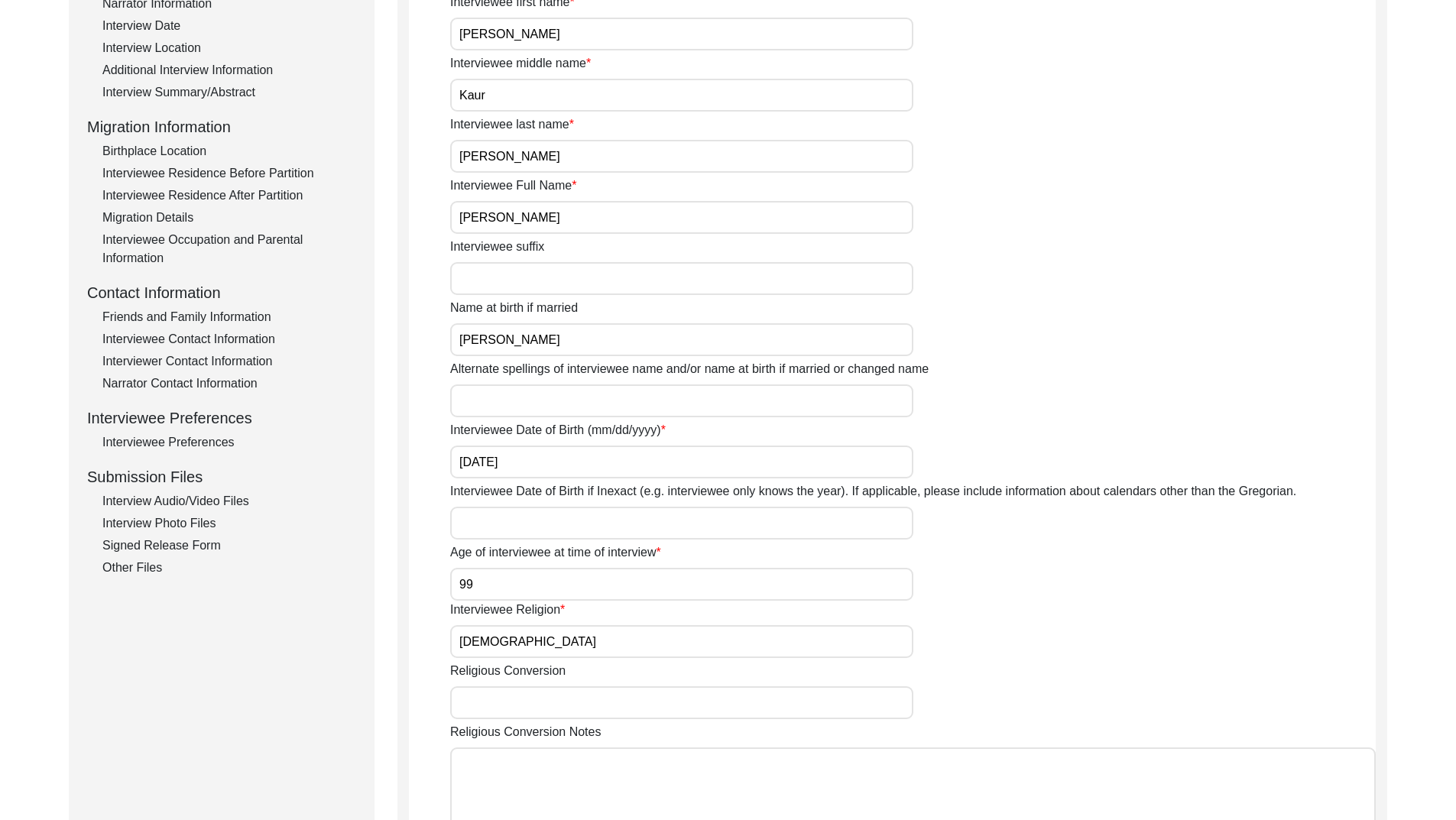
scroll to position [283, 0]
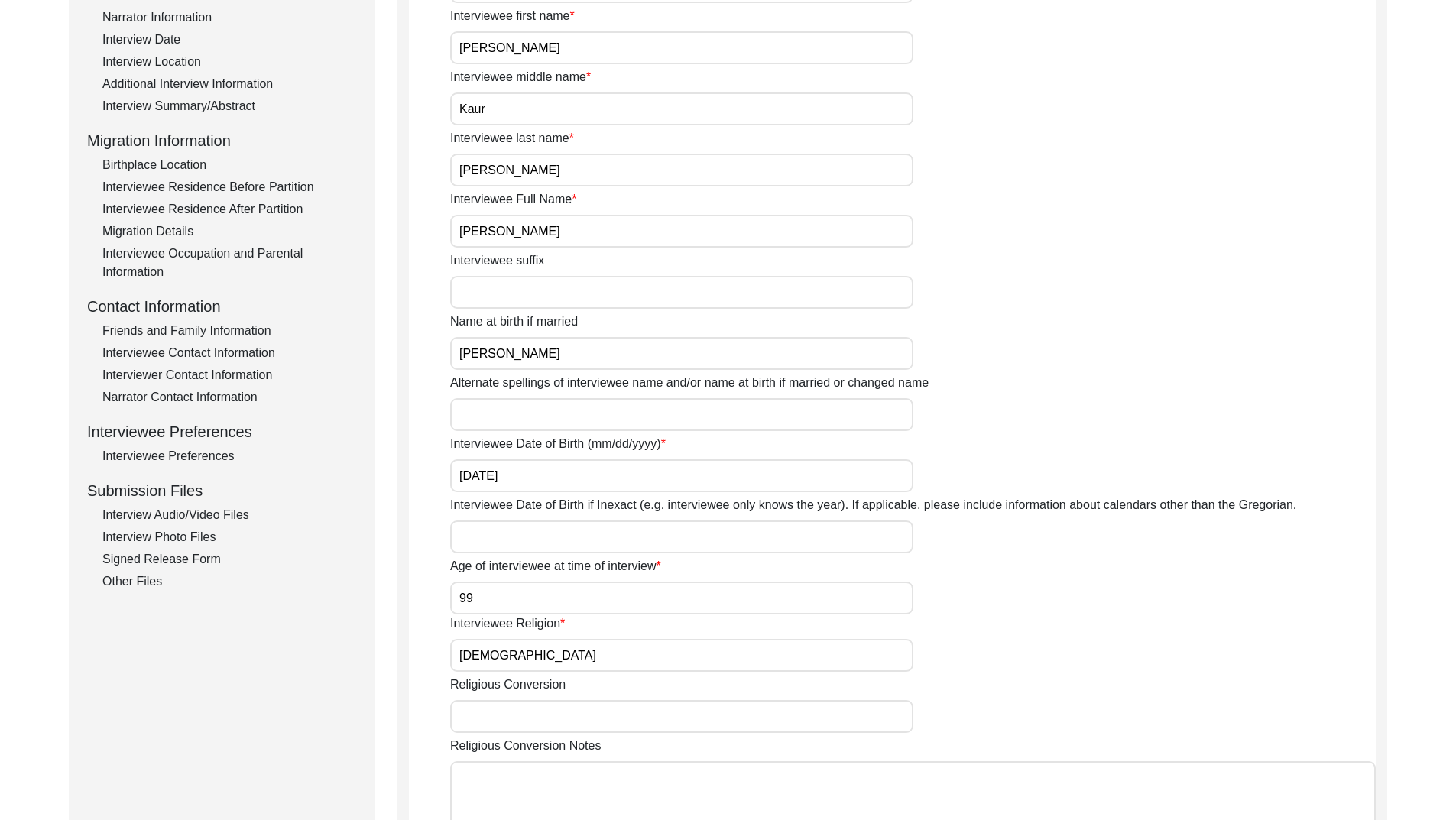
click at [185, 513] on div "Interview Audio/Video Files" at bounding box center [229, 515] width 254 height 18
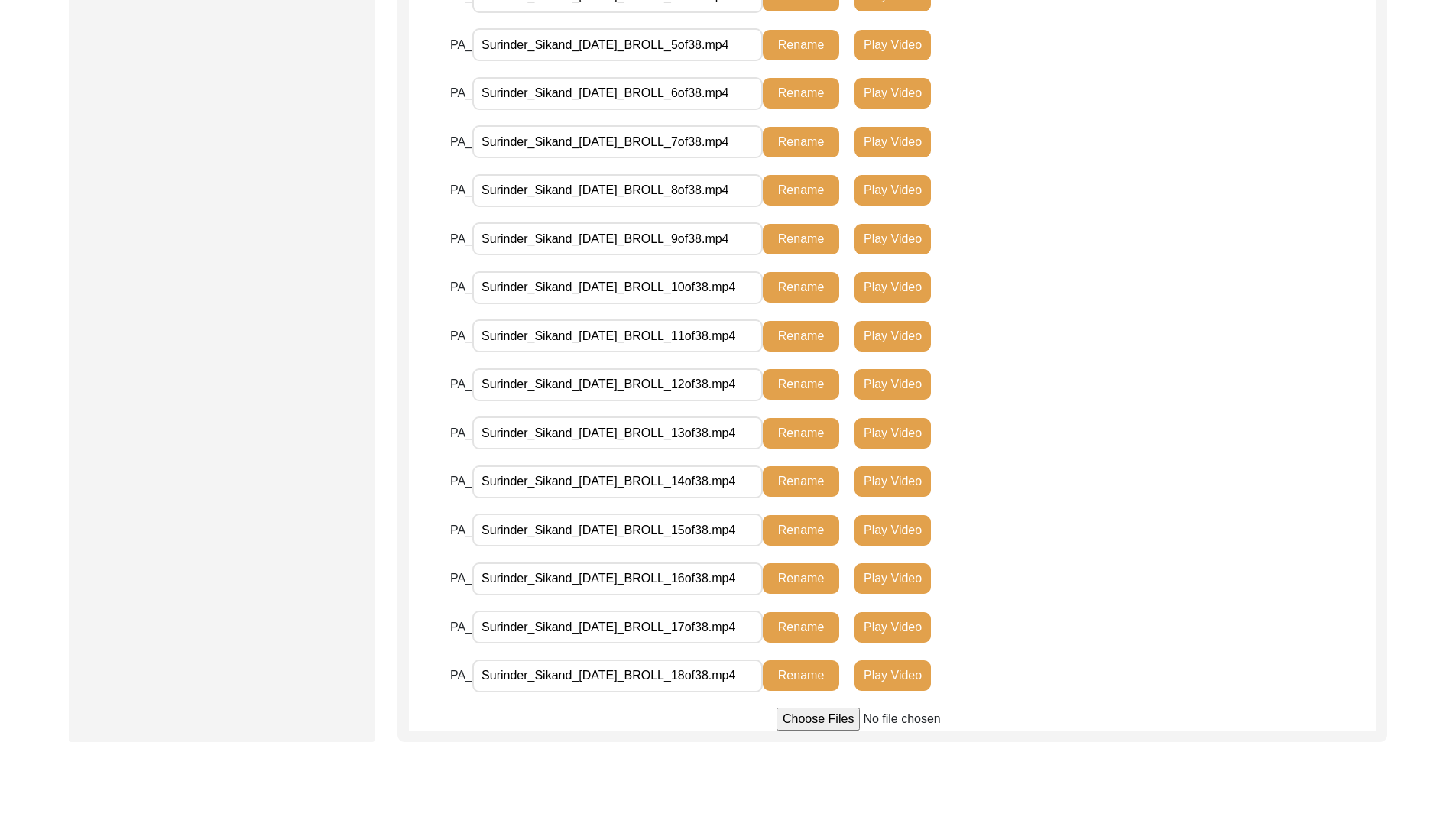
scroll to position [2076, 0]
